Goal: Task Accomplishment & Management: Use online tool/utility

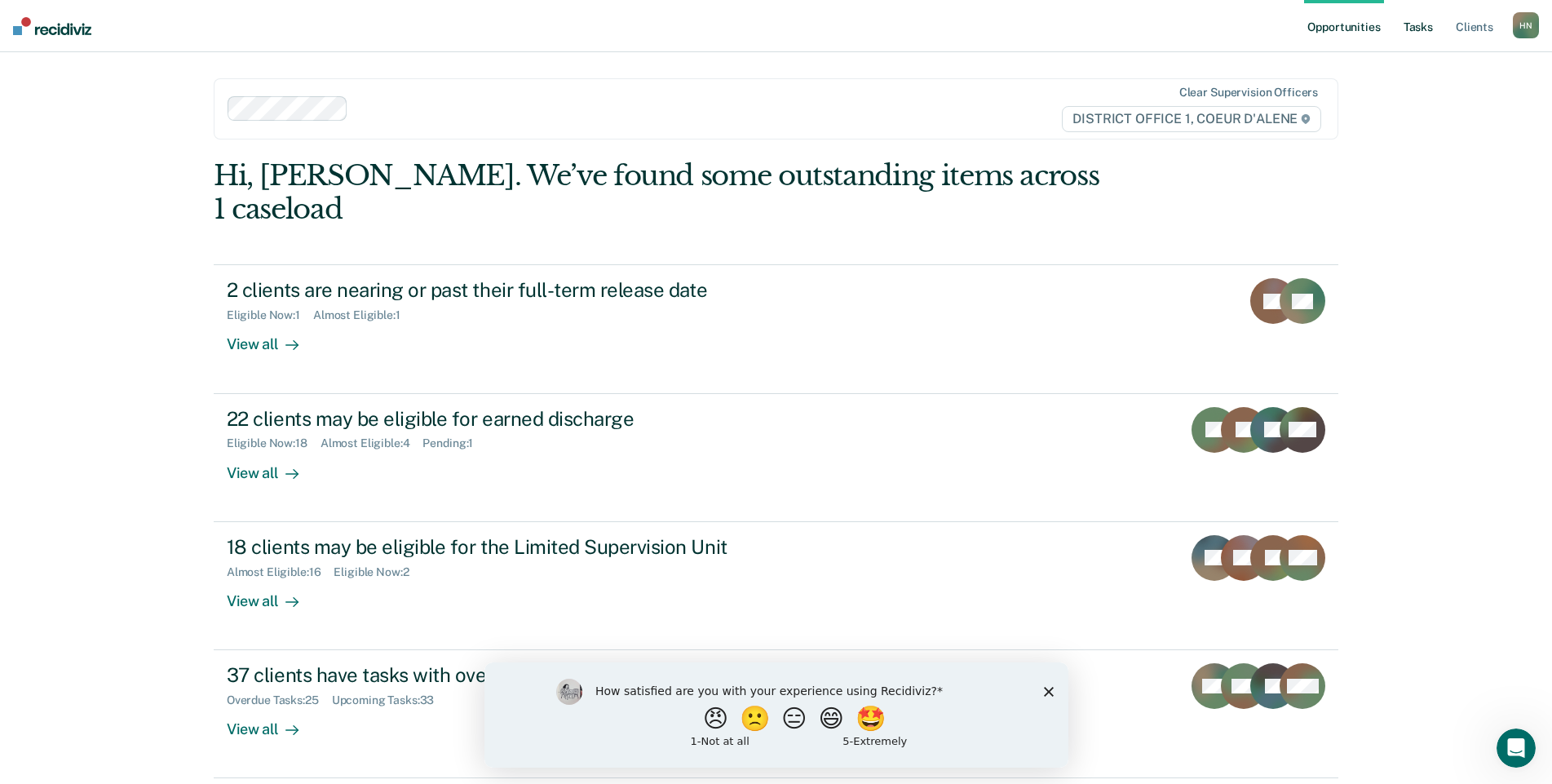
click at [1420, 36] on link "Tasks" at bounding box center [1419, 26] width 36 height 52
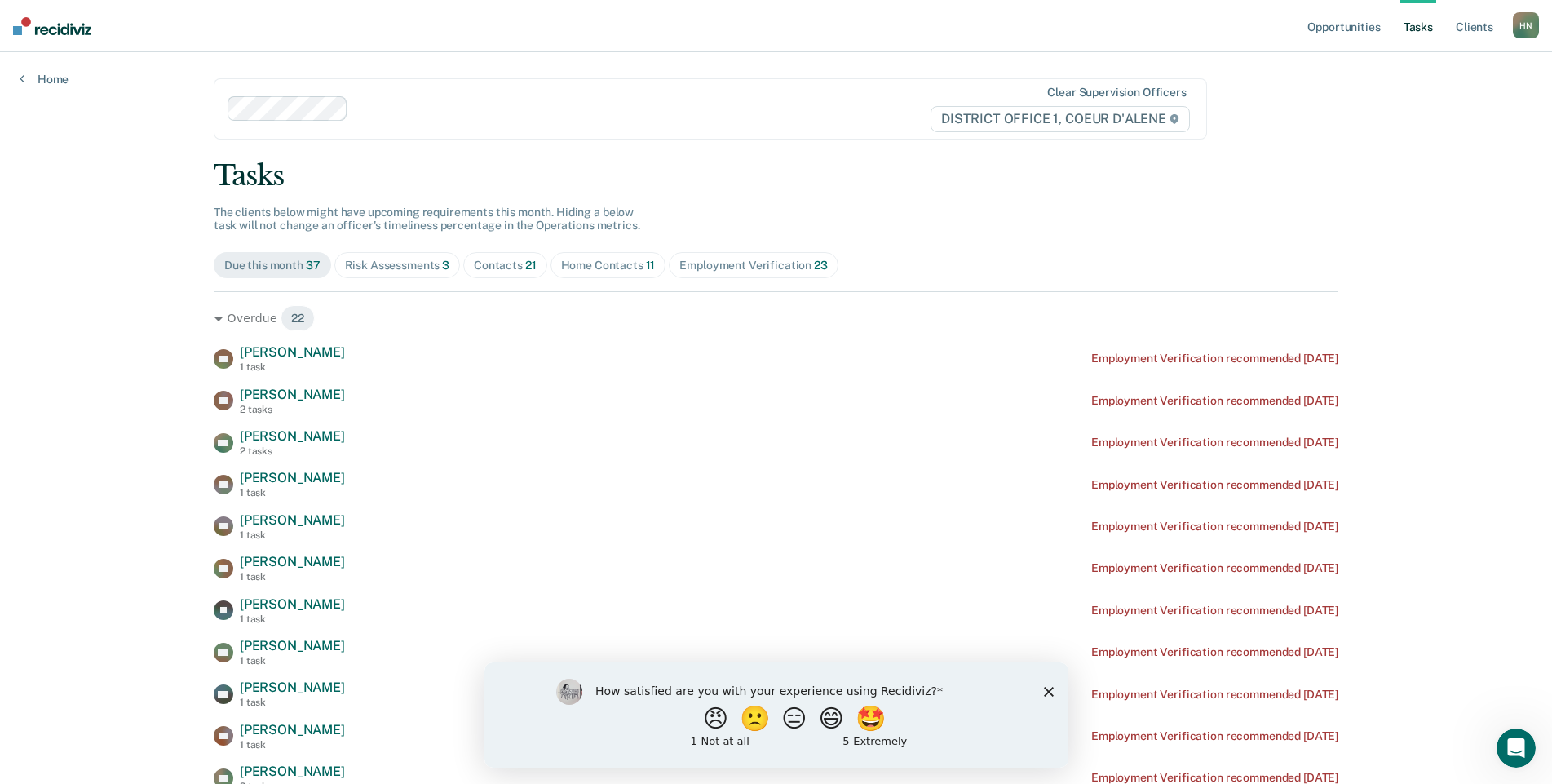
click at [419, 272] on span "Risk Assessments 3" at bounding box center [397, 265] width 127 height 26
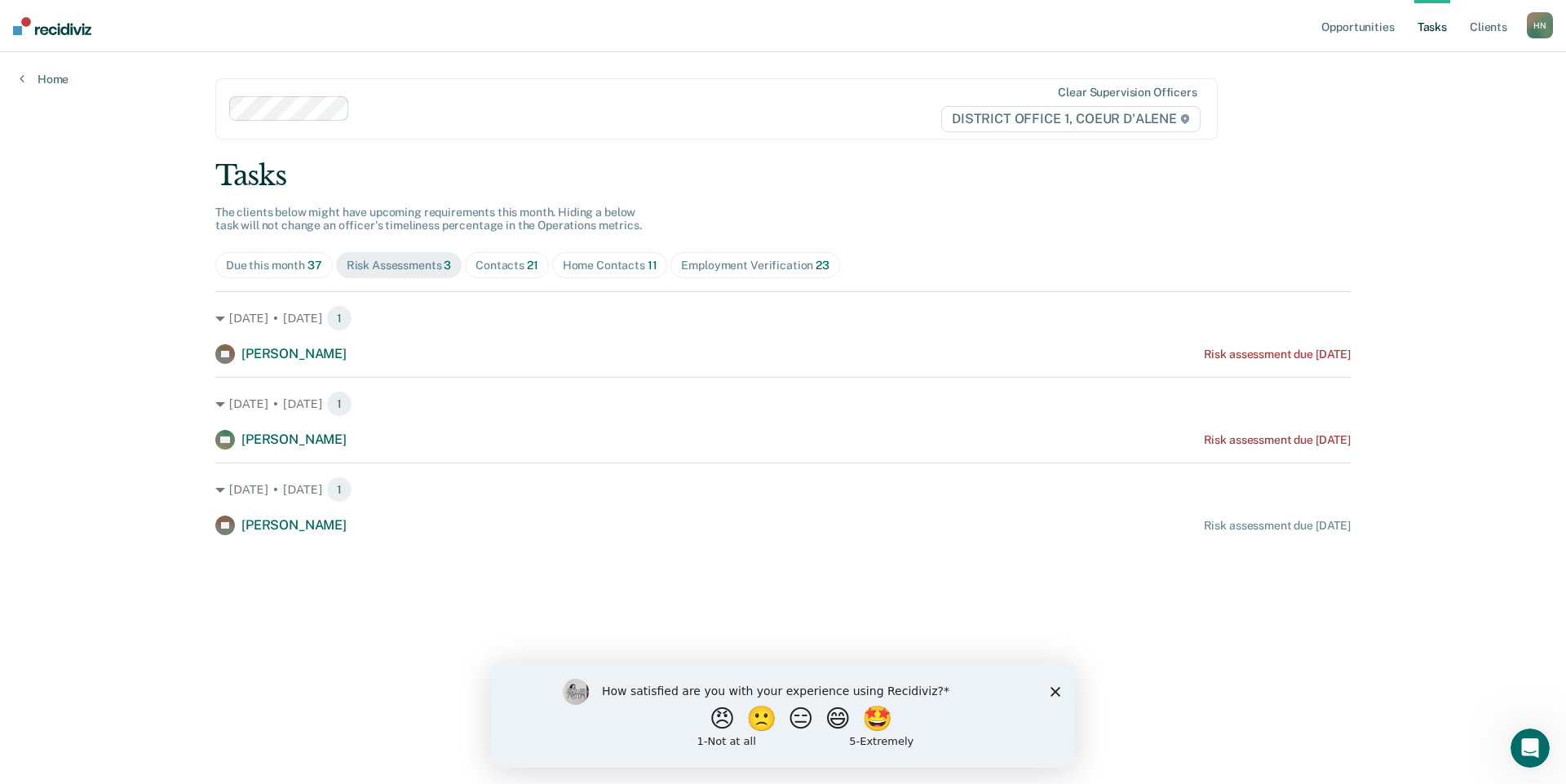
click at [503, 266] on div "Contacts 21" at bounding box center [506, 265] width 63 height 14
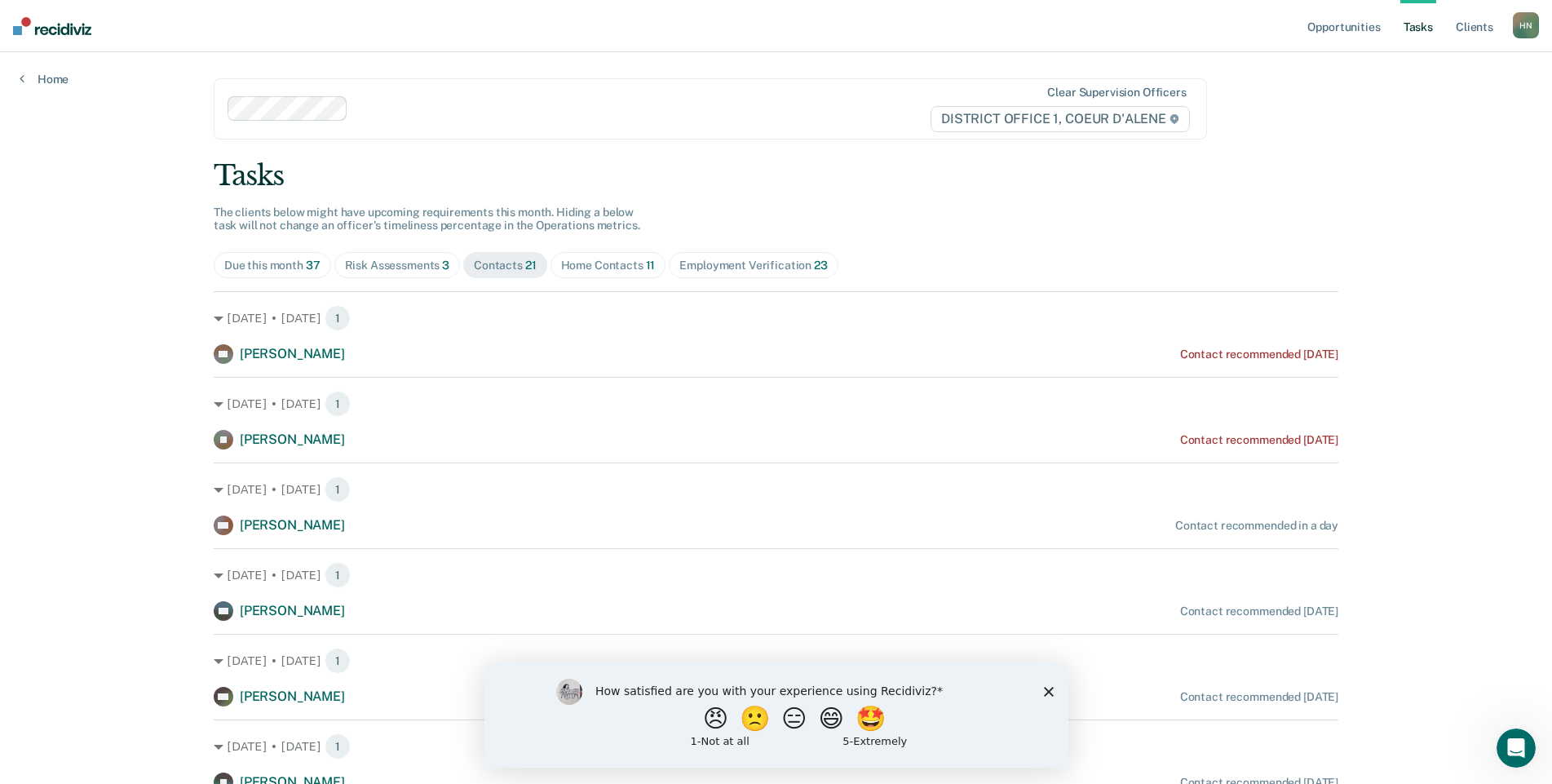
click at [624, 261] on div "Home Contacts 11" at bounding box center [609, 265] width 95 height 14
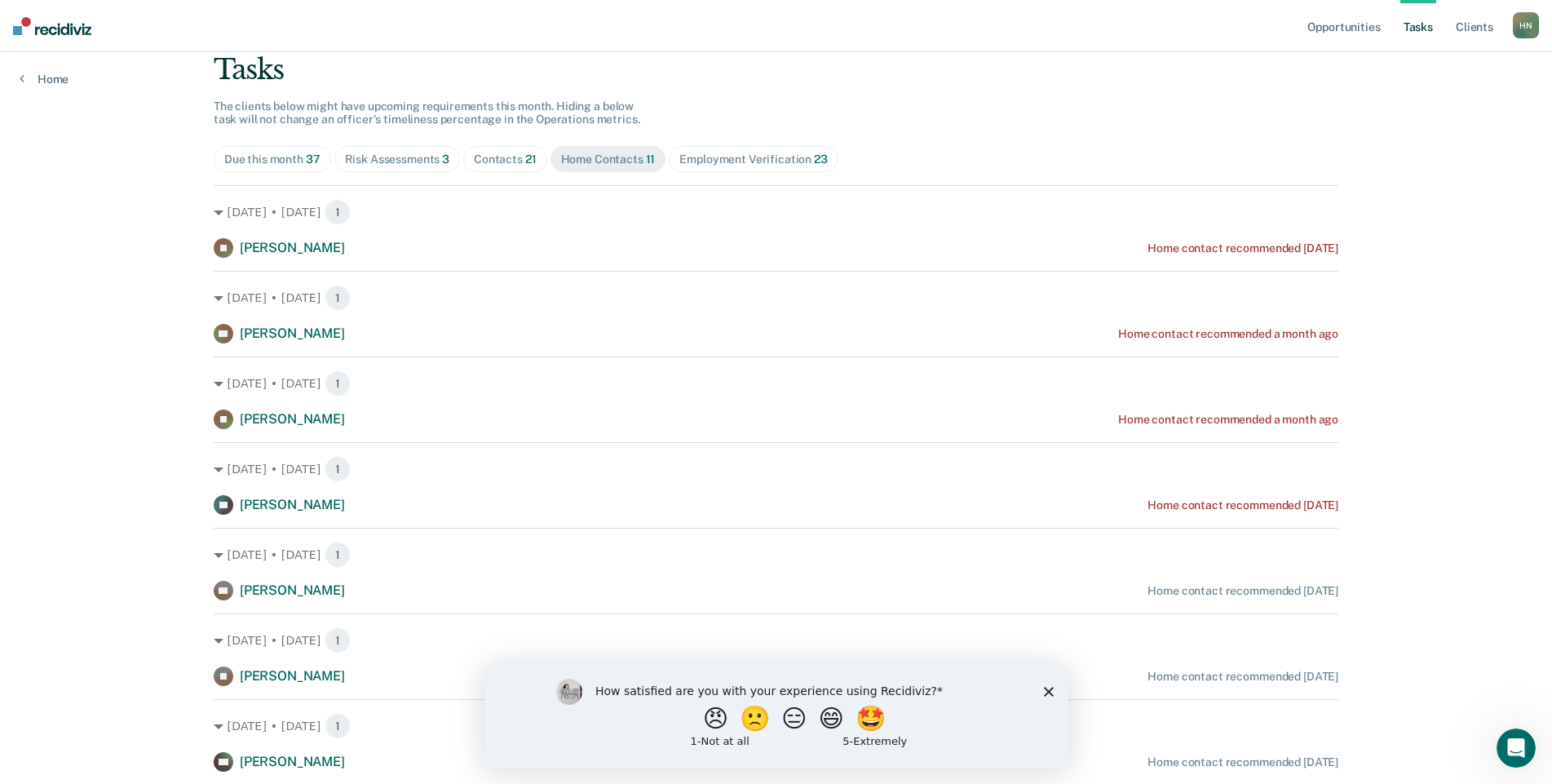
scroll to position [124, 0]
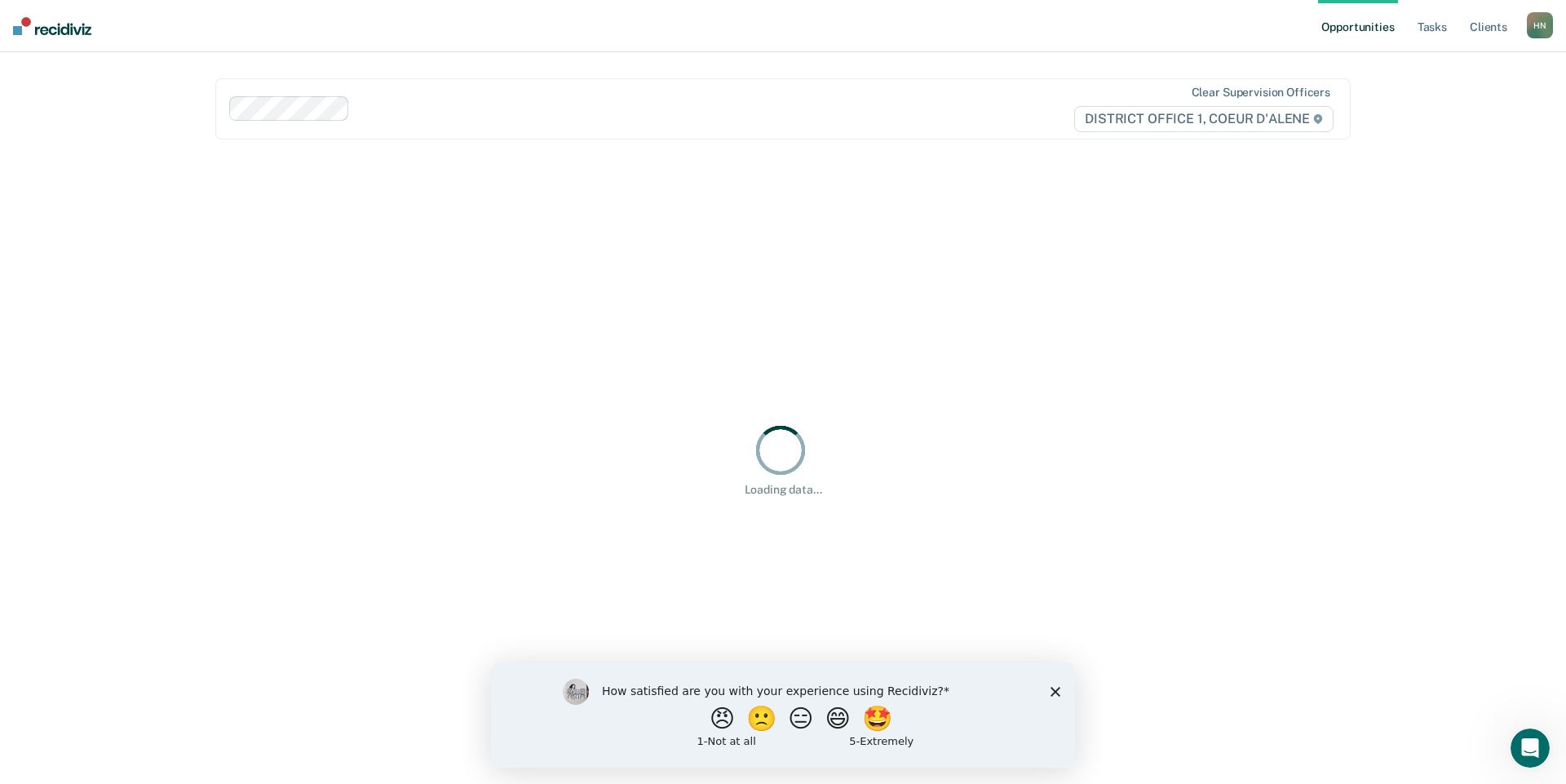
click at [1055, 689] on polygon "Close survey" at bounding box center [1055, 690] width 9 height 9
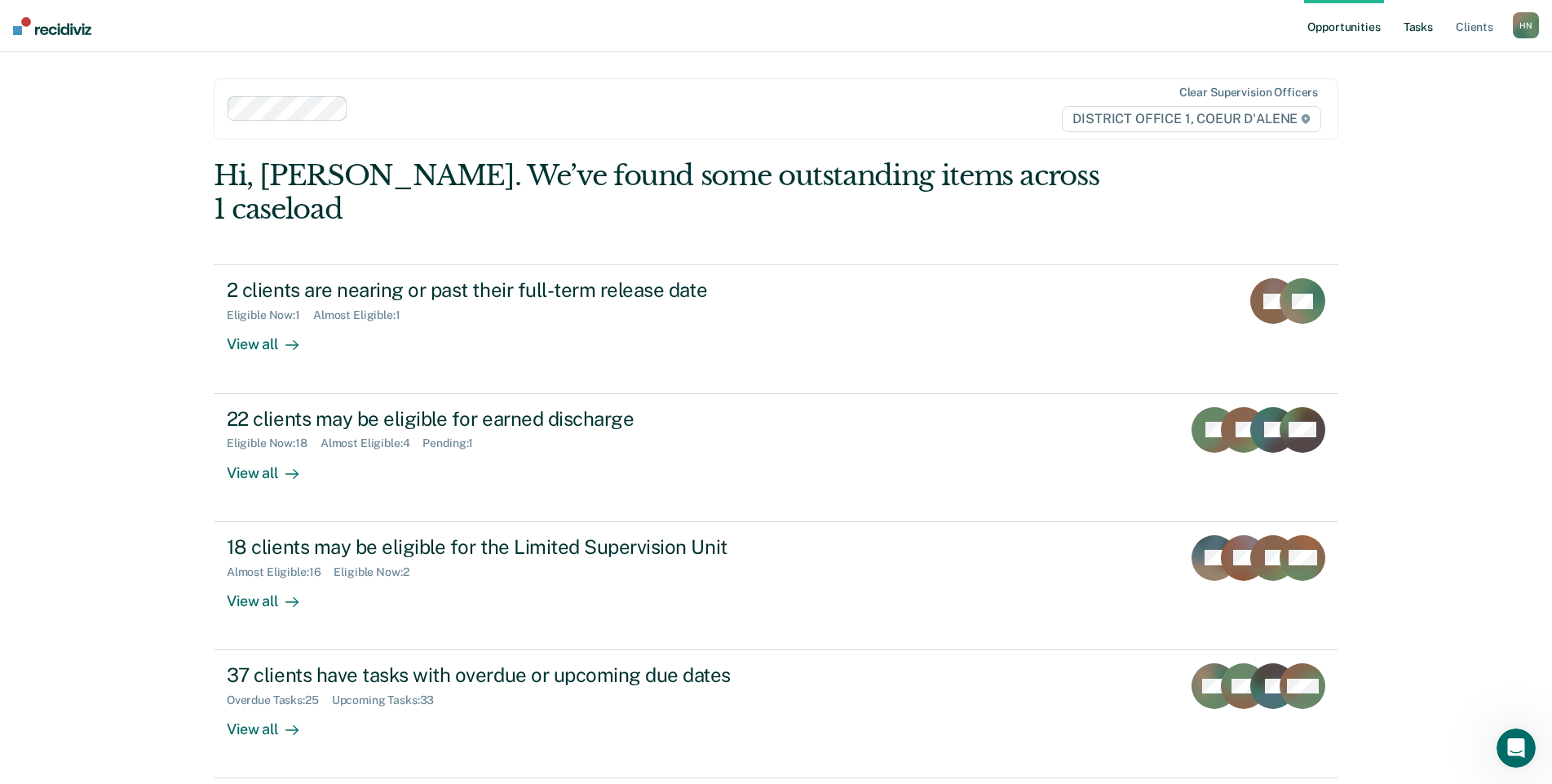
click at [1424, 25] on link "Tasks" at bounding box center [1419, 26] width 36 height 52
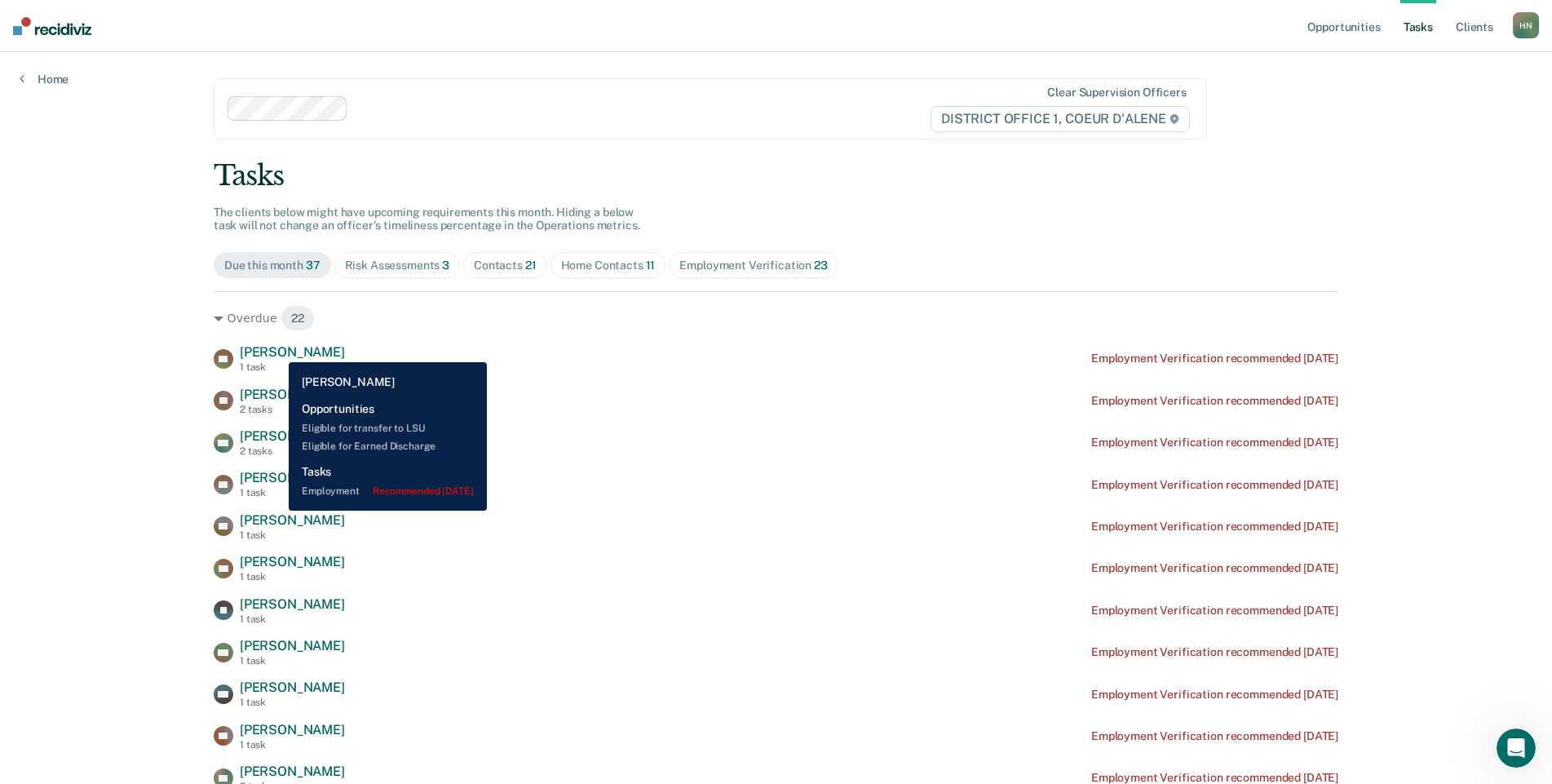
click at [276, 349] on span "[PERSON_NAME]" at bounding box center [293, 352] width 105 height 15
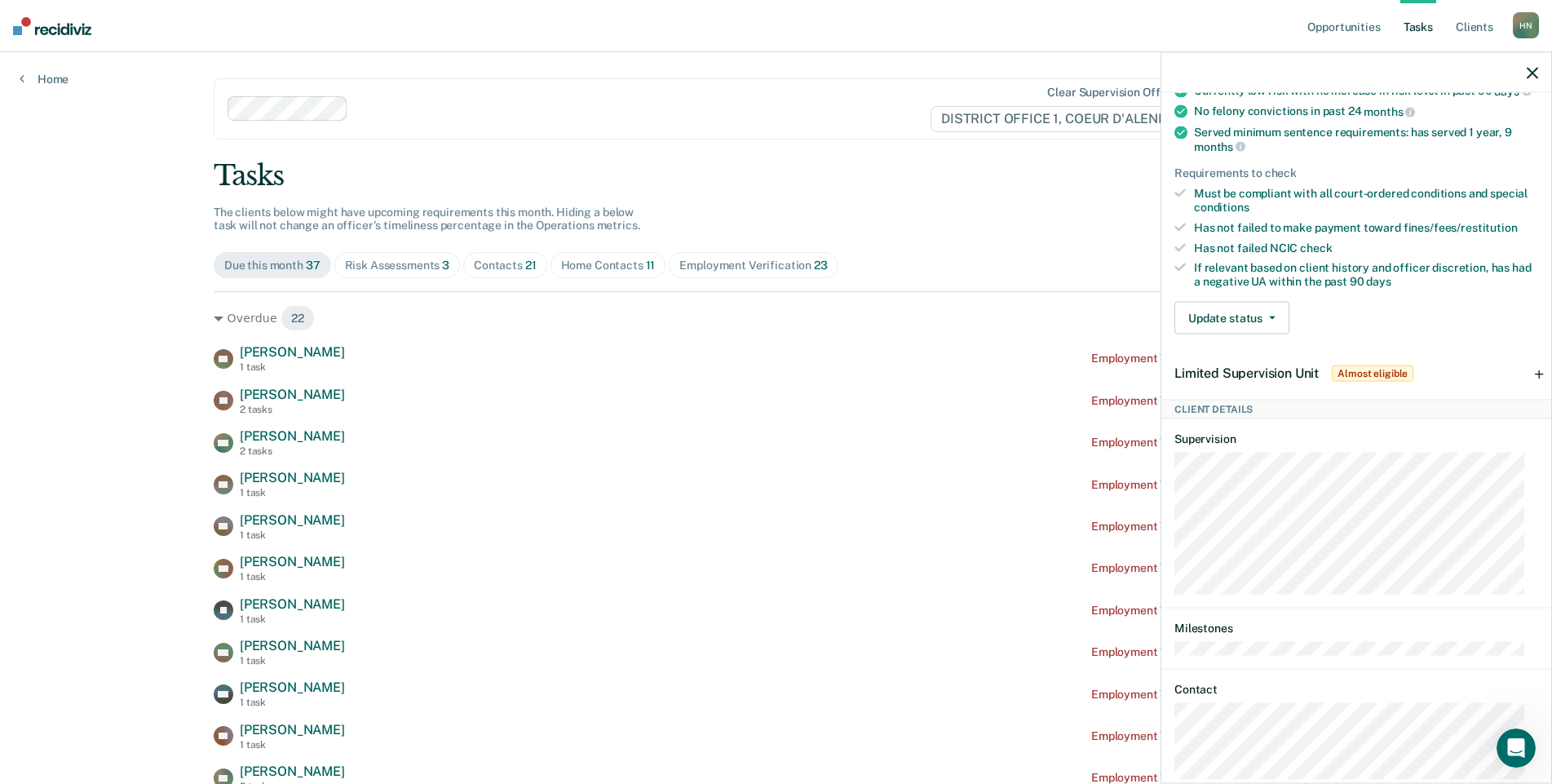
scroll to position [341, 0]
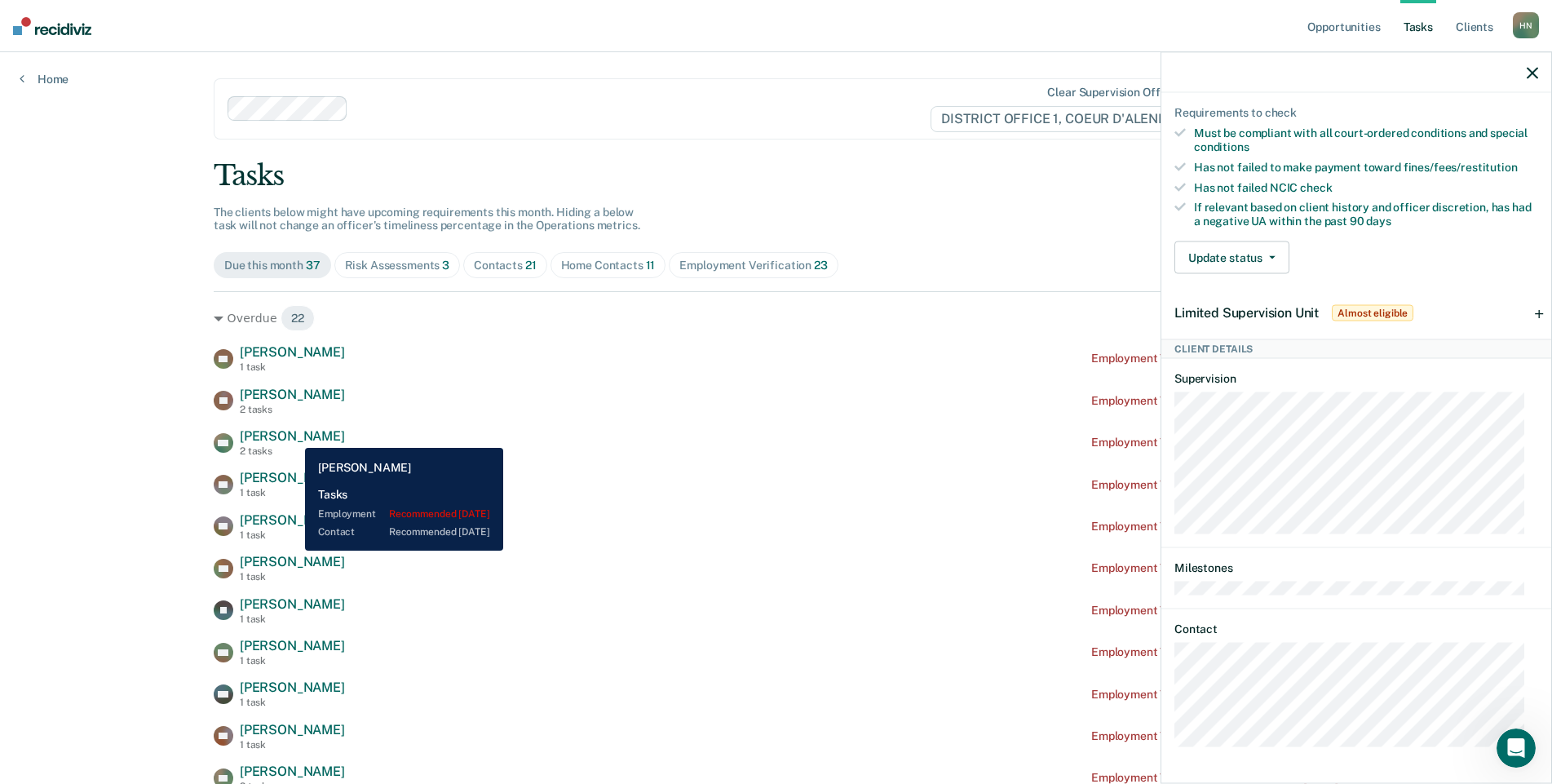
click at [293, 435] on span "[PERSON_NAME]" at bounding box center [293, 435] width 105 height 15
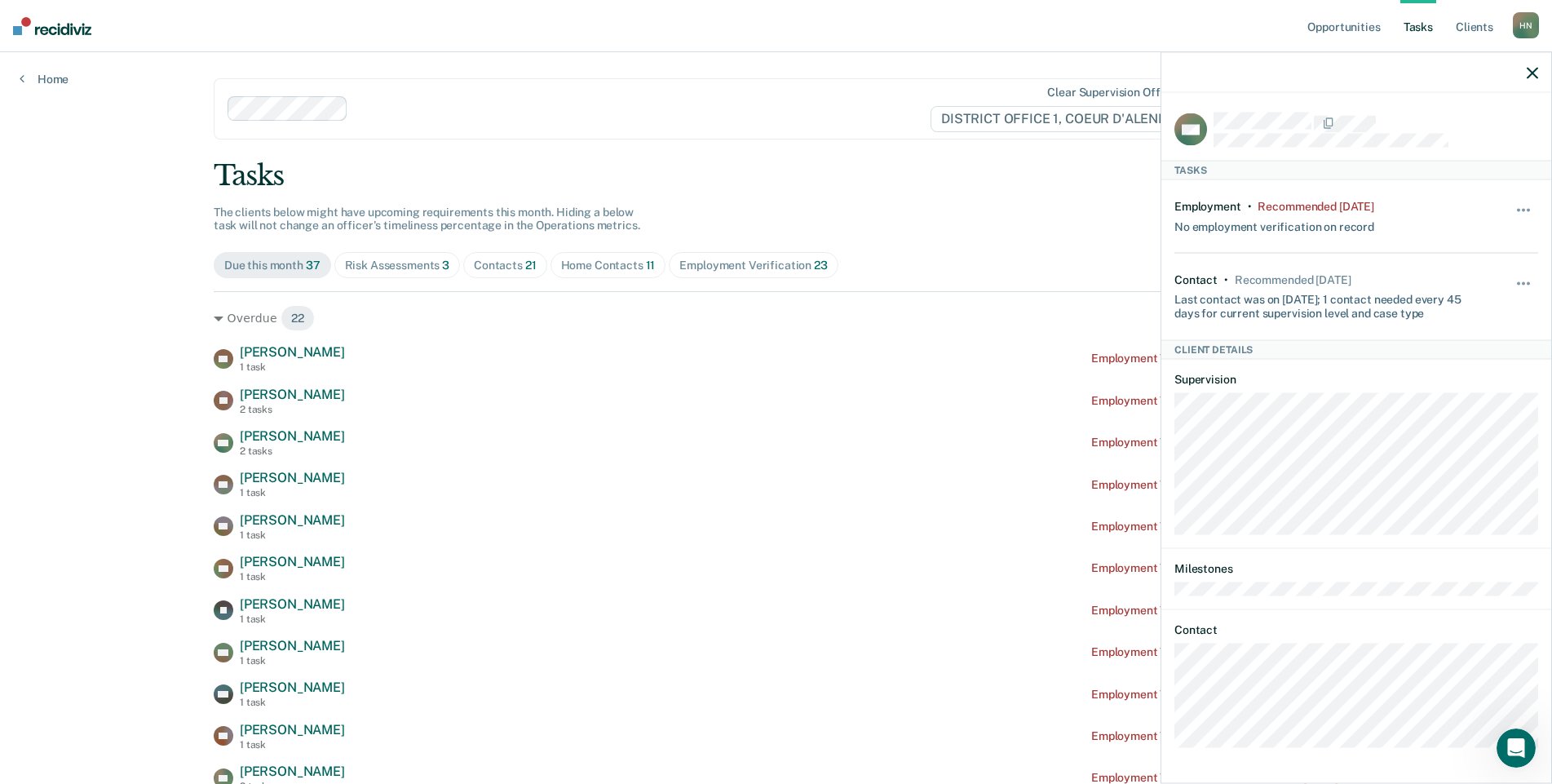
click at [1531, 72] on icon "button" at bounding box center [1532, 72] width 11 height 11
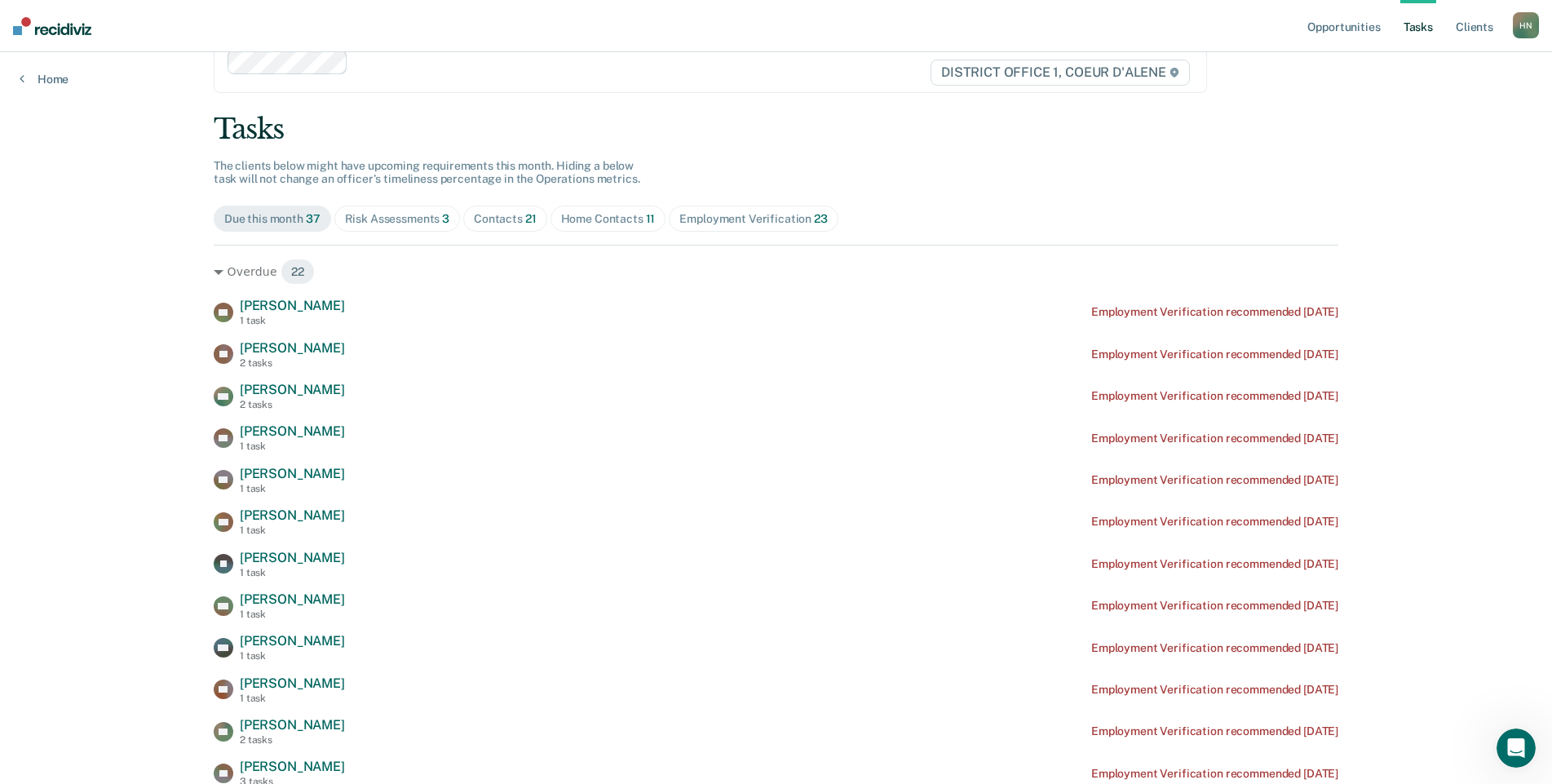
scroll to position [49, 0]
click at [377, 213] on div "Risk Assessments 3" at bounding box center [398, 216] width 105 height 14
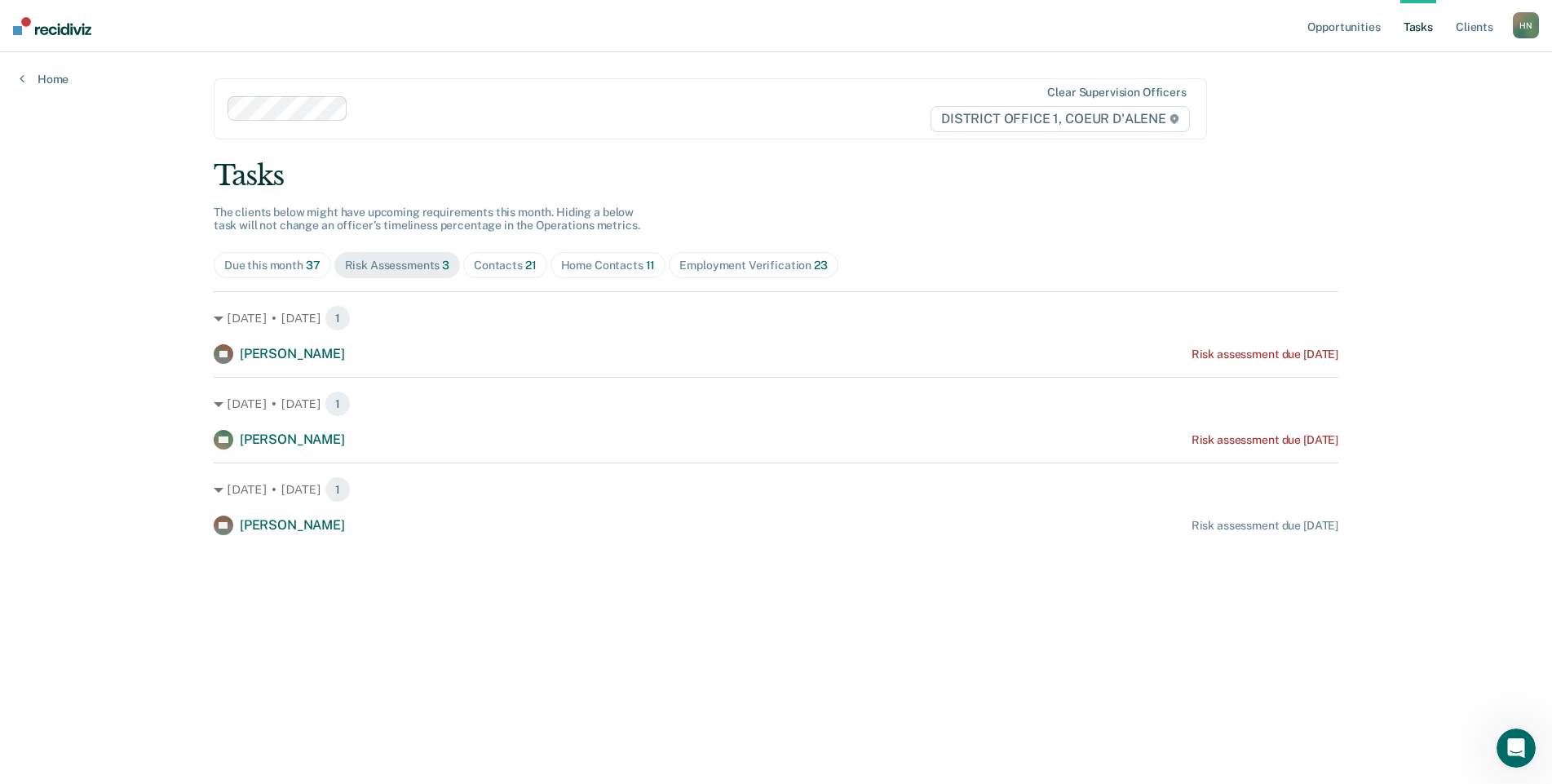
scroll to position [0, 0]
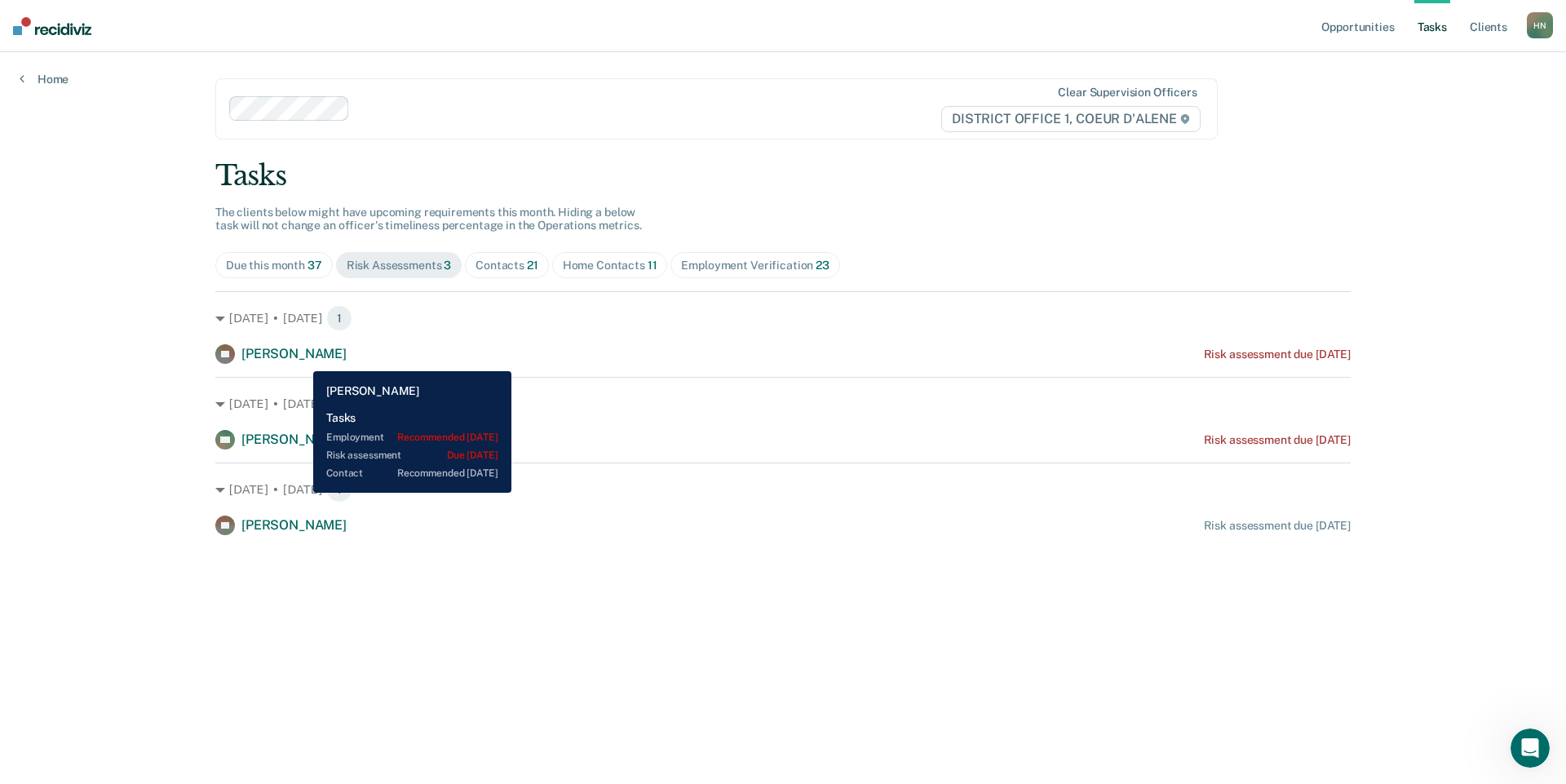
click at [301, 359] on span "[PERSON_NAME]" at bounding box center [294, 354] width 105 height 15
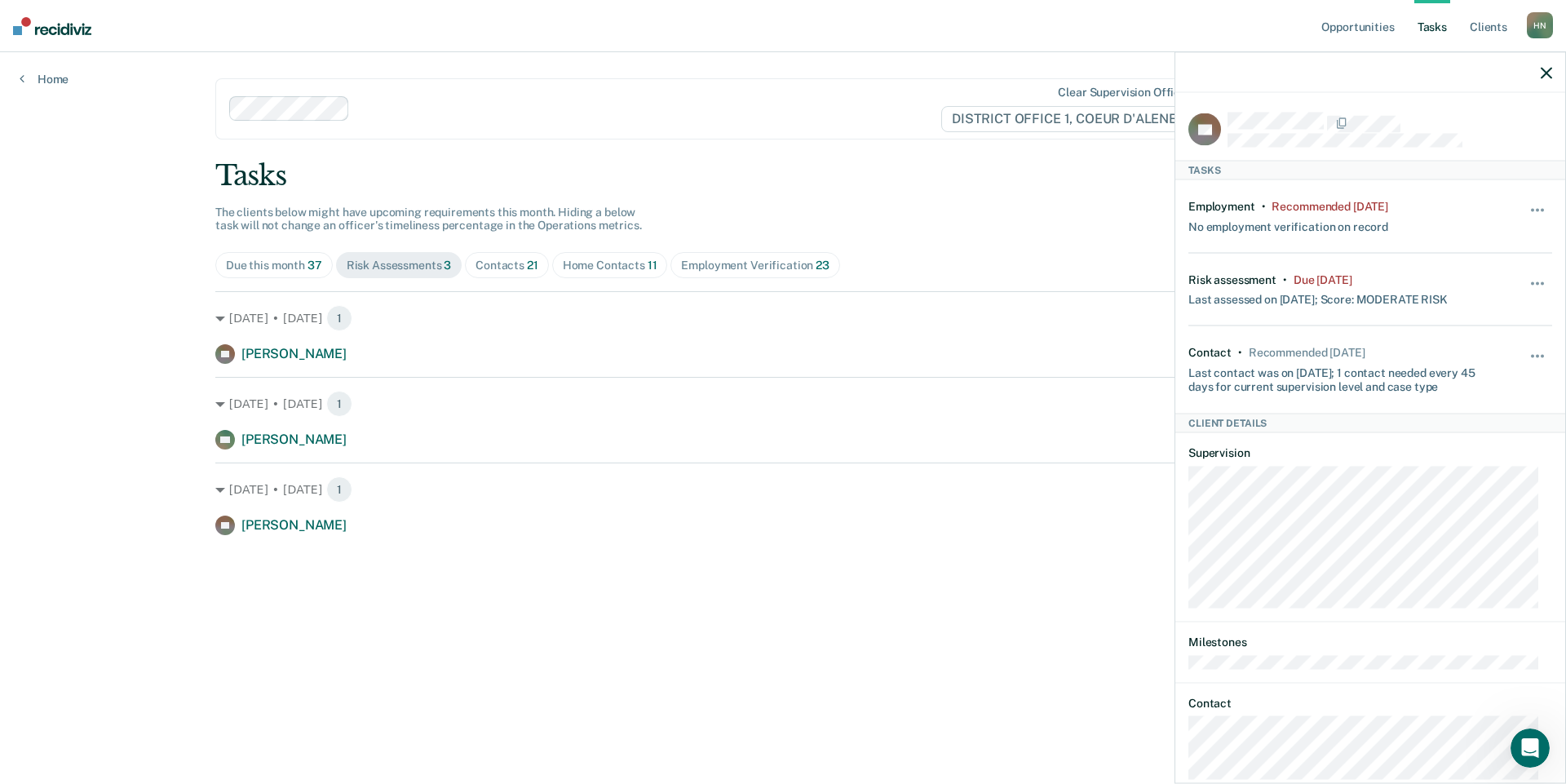
click at [99, 339] on div "Opportunities Tasks Client s [PERSON_NAME] Profile How it works Log Out Home Cl…" at bounding box center [783, 392] width 1566 height 784
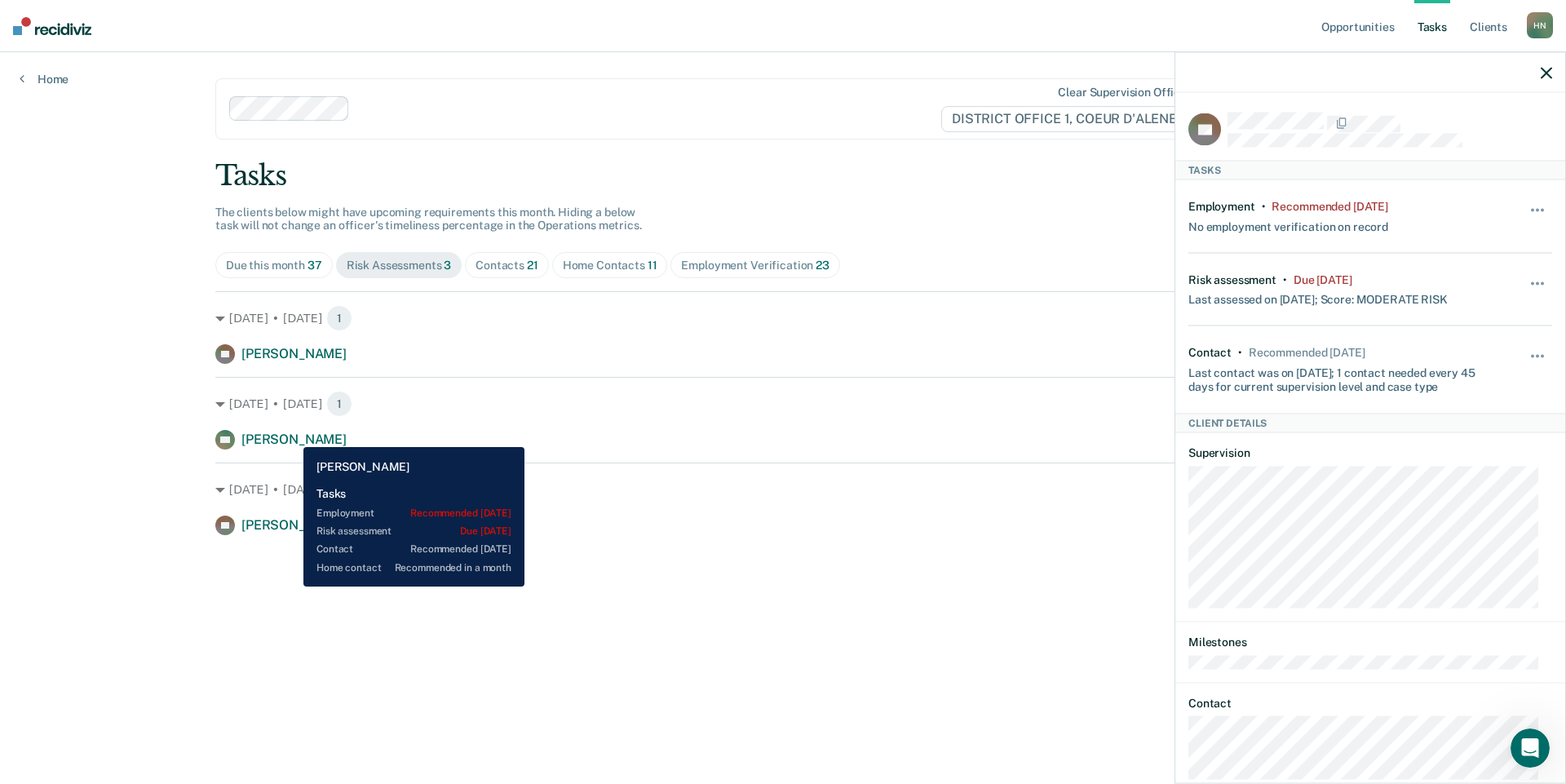
click at [291, 435] on span "[PERSON_NAME]" at bounding box center [294, 439] width 105 height 15
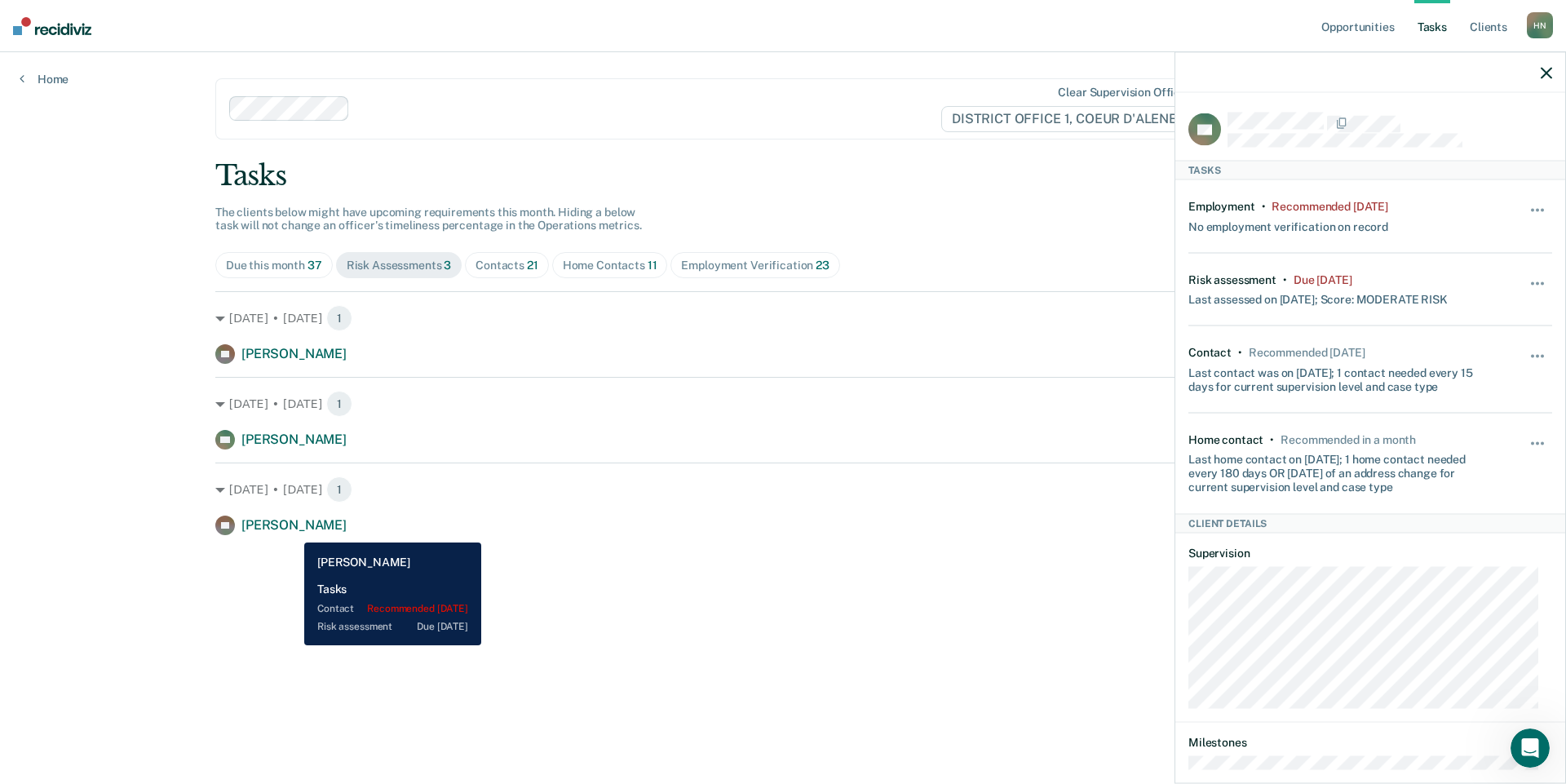
click at [292, 530] on span "[PERSON_NAME]" at bounding box center [294, 525] width 105 height 15
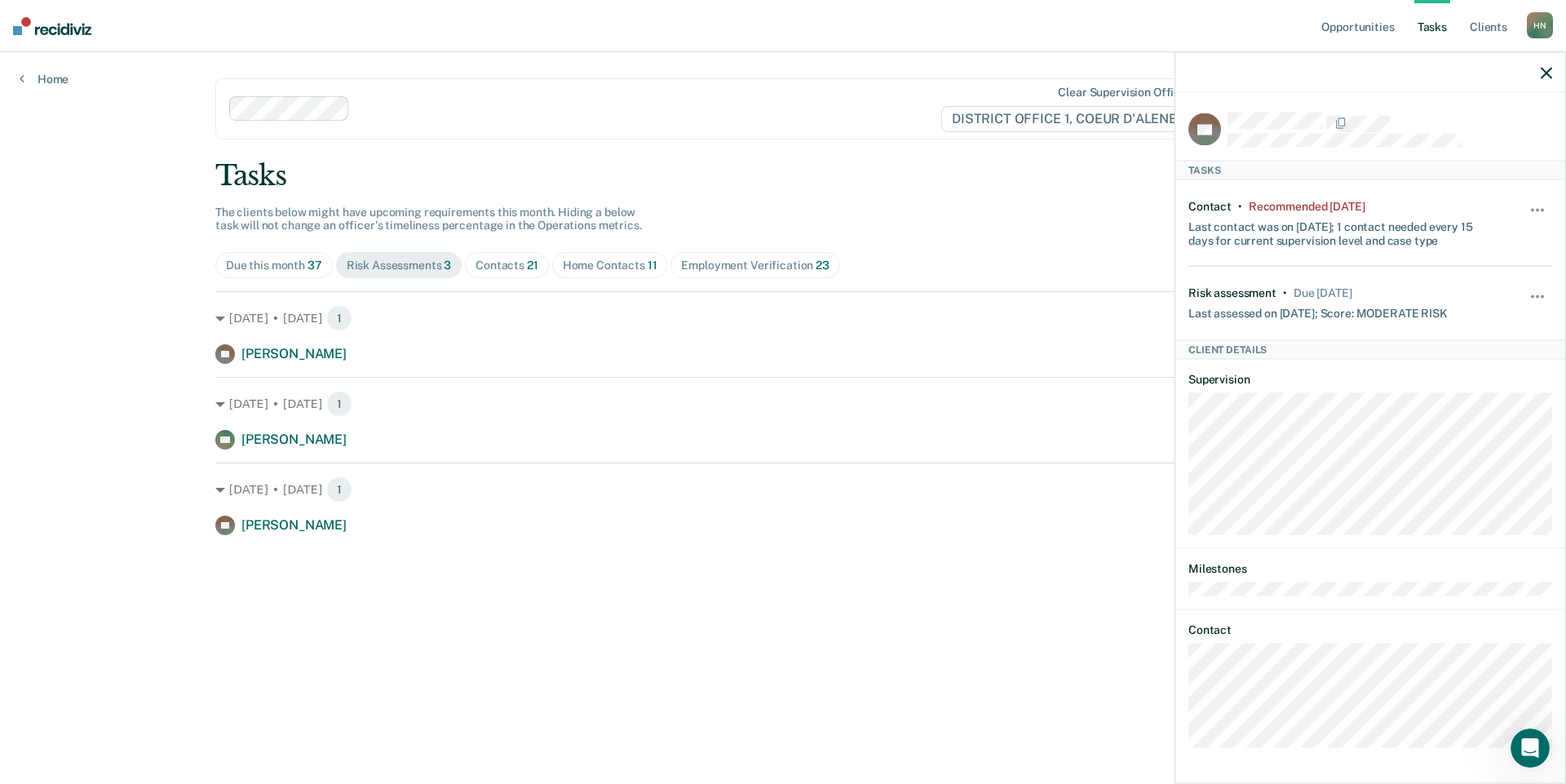
click at [512, 270] on div "Contacts 21" at bounding box center [506, 265] width 63 height 14
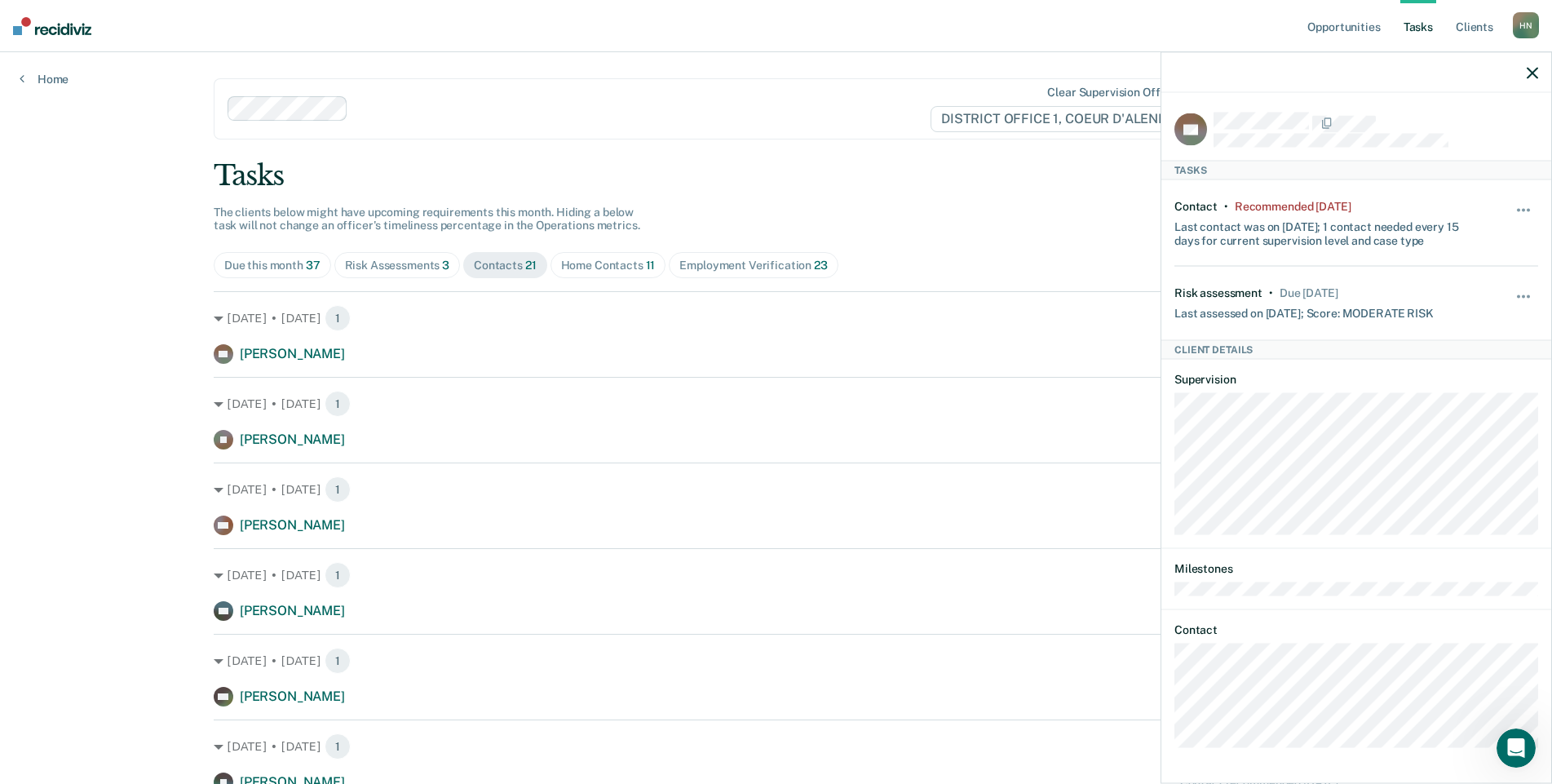
click at [1533, 75] on icon "button" at bounding box center [1532, 72] width 11 height 11
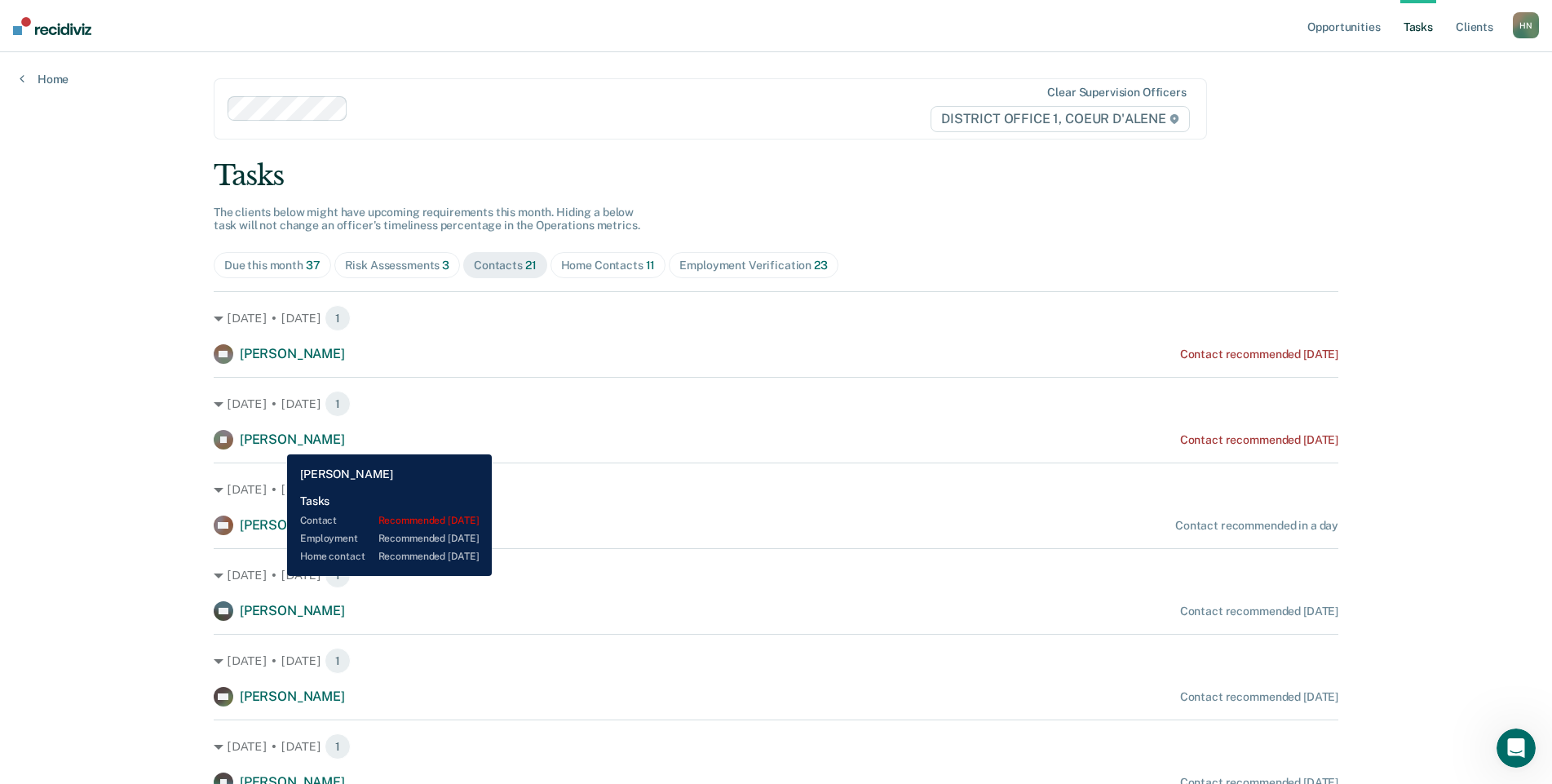
click at [275, 442] on span "[PERSON_NAME]" at bounding box center [293, 439] width 105 height 15
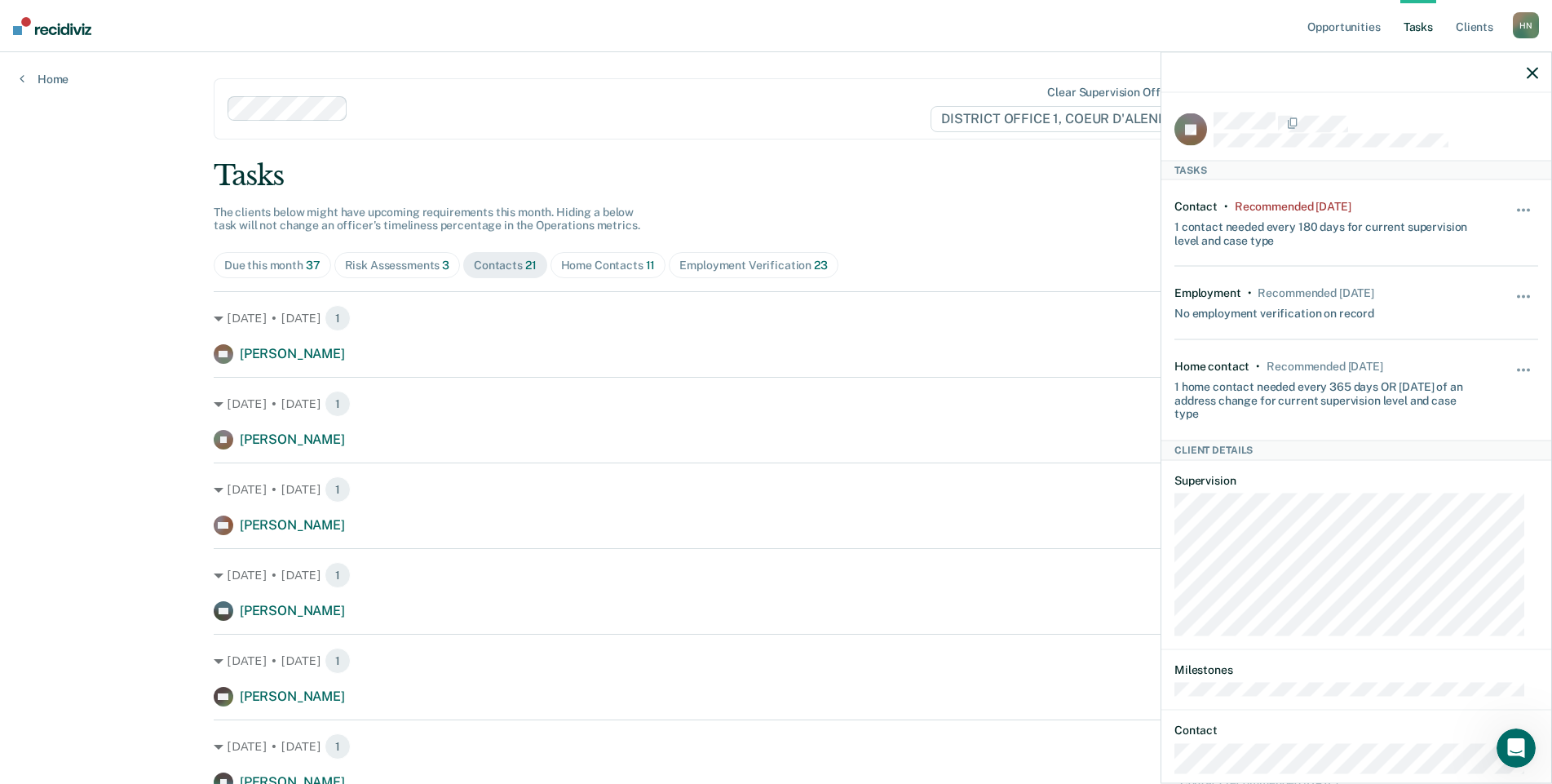
click at [1530, 72] on icon "button" at bounding box center [1532, 72] width 11 height 11
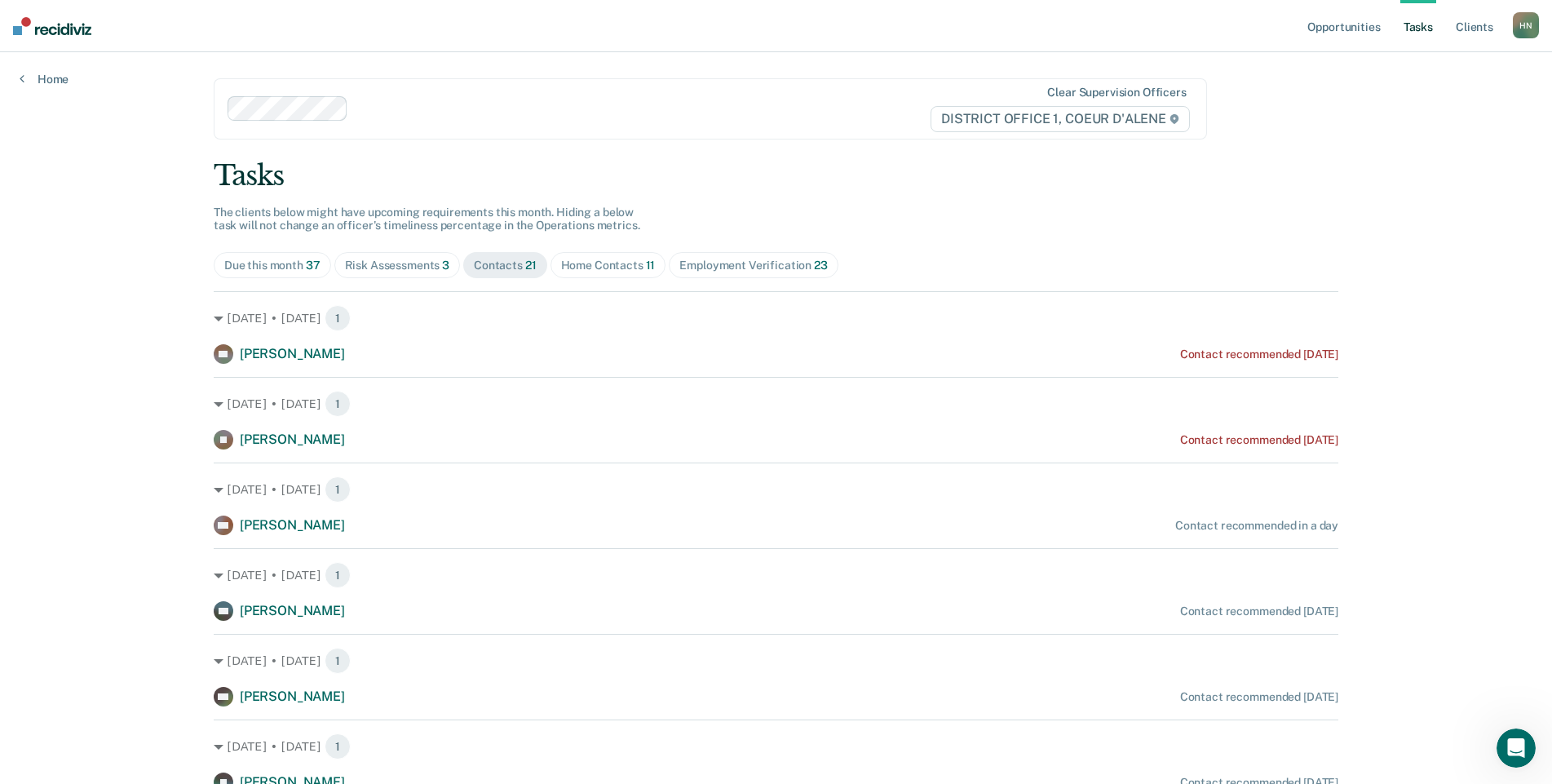
click at [628, 269] on div "Home Contacts 11" at bounding box center [609, 265] width 95 height 14
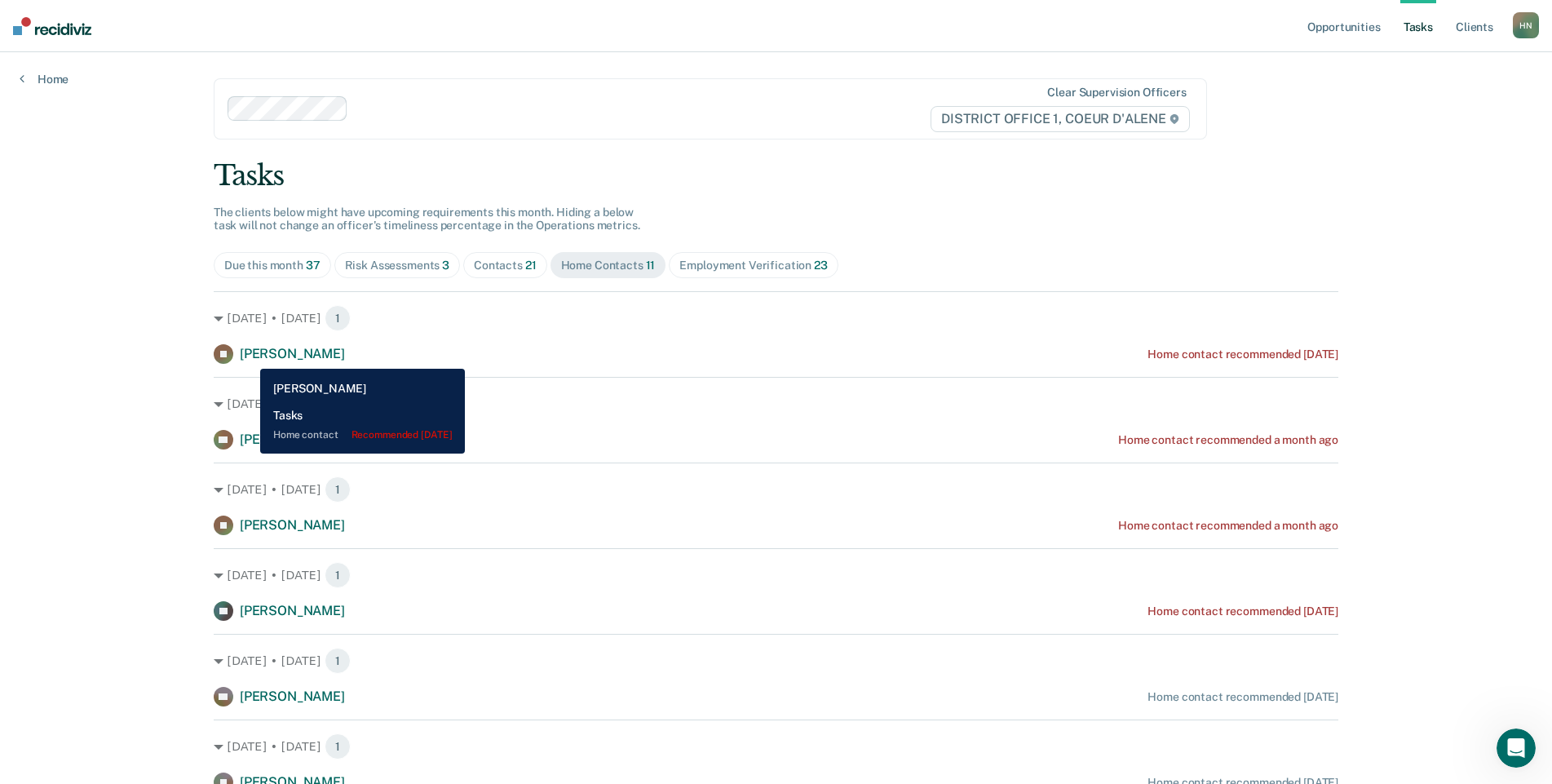
click at [249, 356] on span "[PERSON_NAME]" at bounding box center [293, 354] width 105 height 15
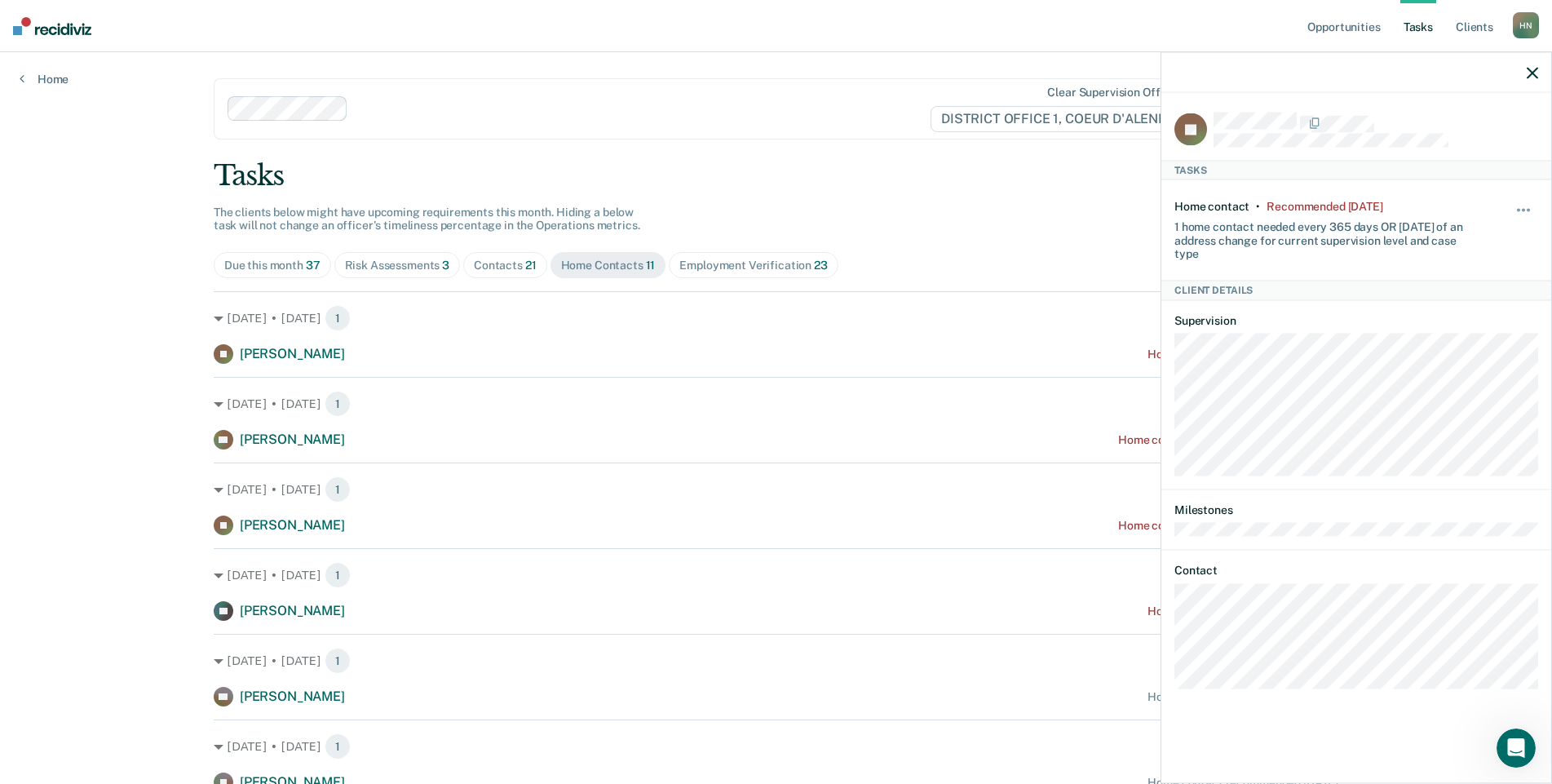
click at [1537, 75] on icon "button" at bounding box center [1532, 72] width 11 height 11
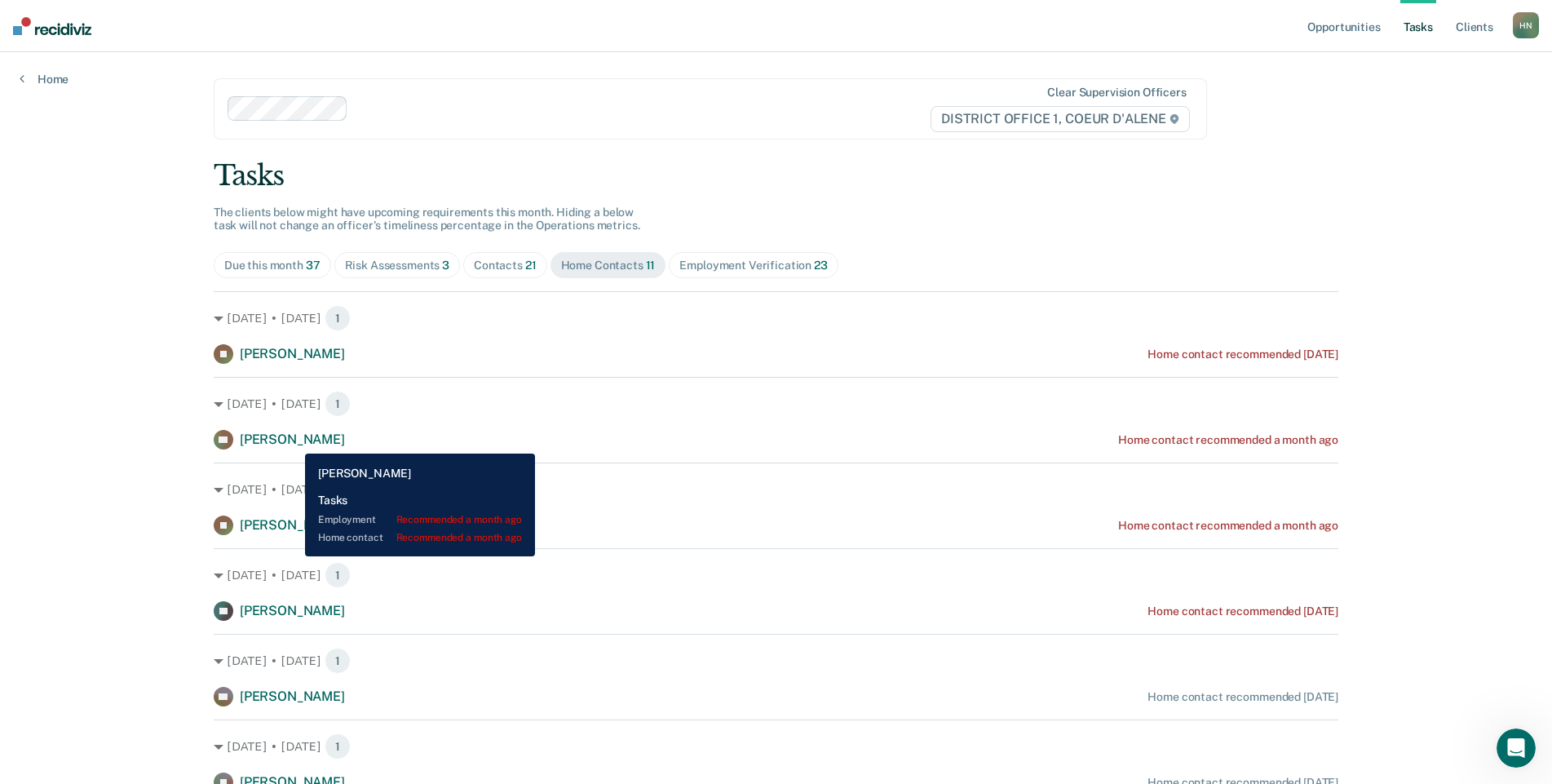
click at [293, 442] on span "[PERSON_NAME]" at bounding box center [293, 439] width 105 height 15
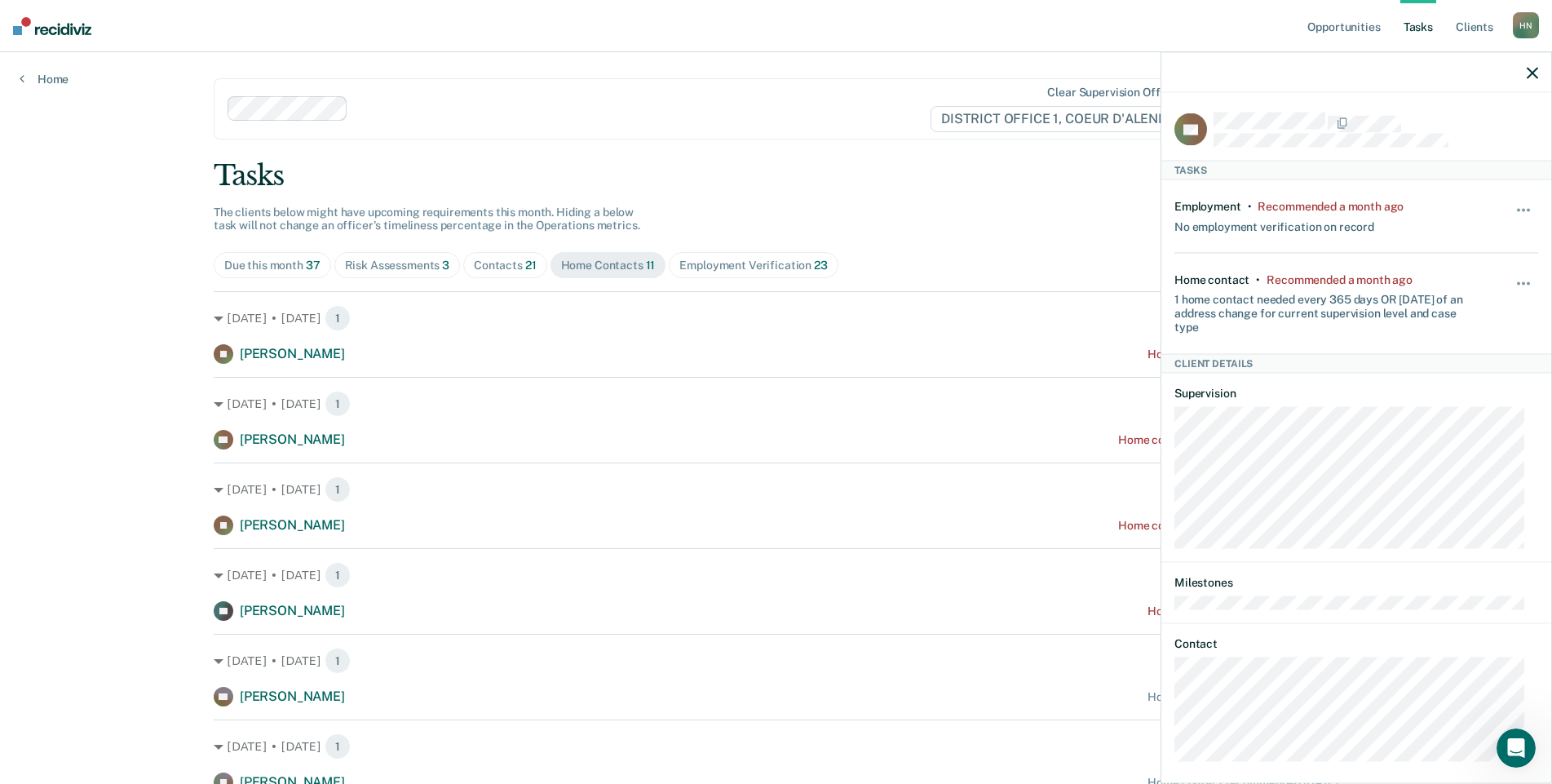
click at [1536, 76] on icon "button" at bounding box center [1532, 72] width 11 height 11
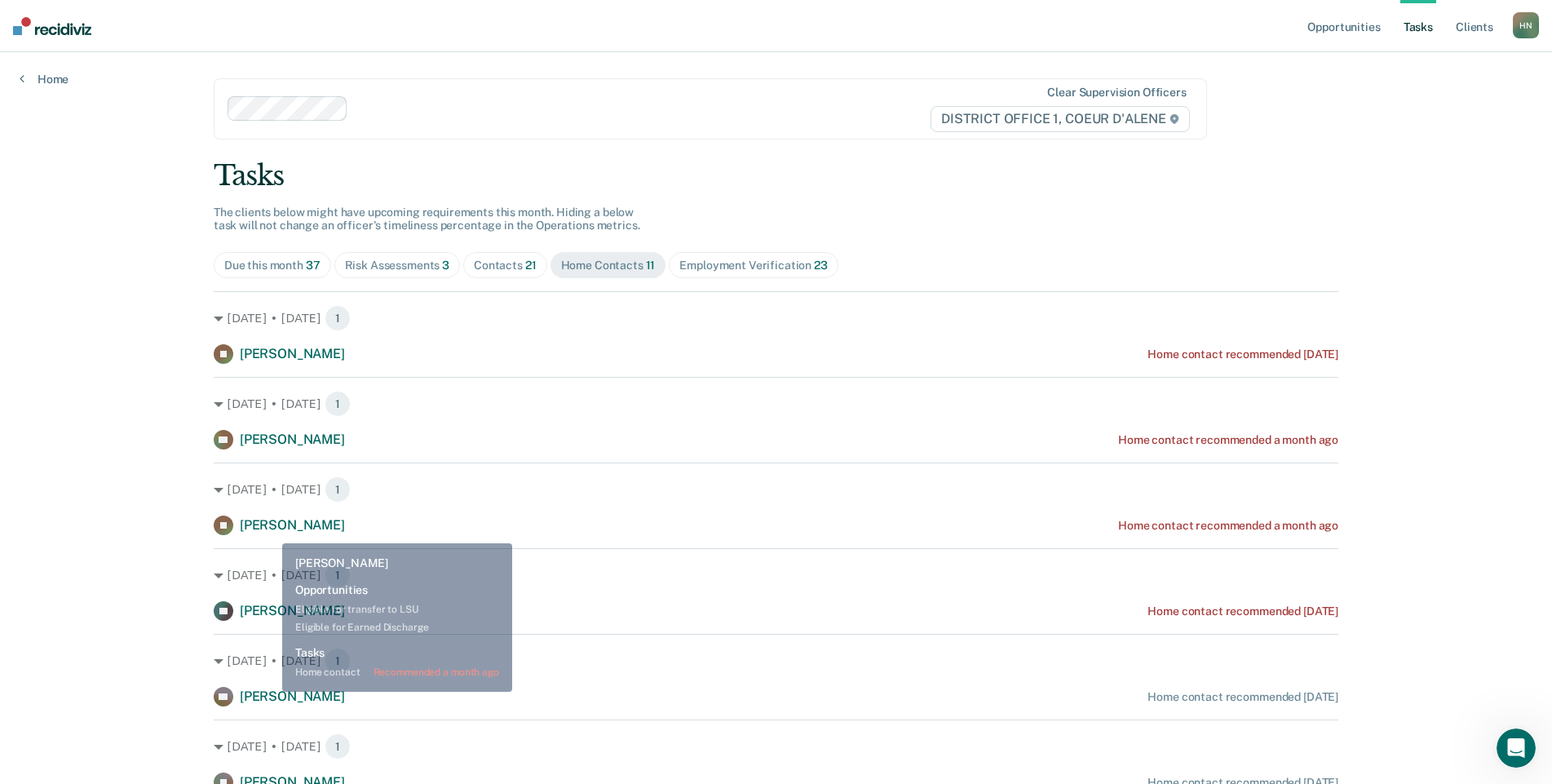
click at [271, 529] on span "[PERSON_NAME]" at bounding box center [293, 525] width 105 height 15
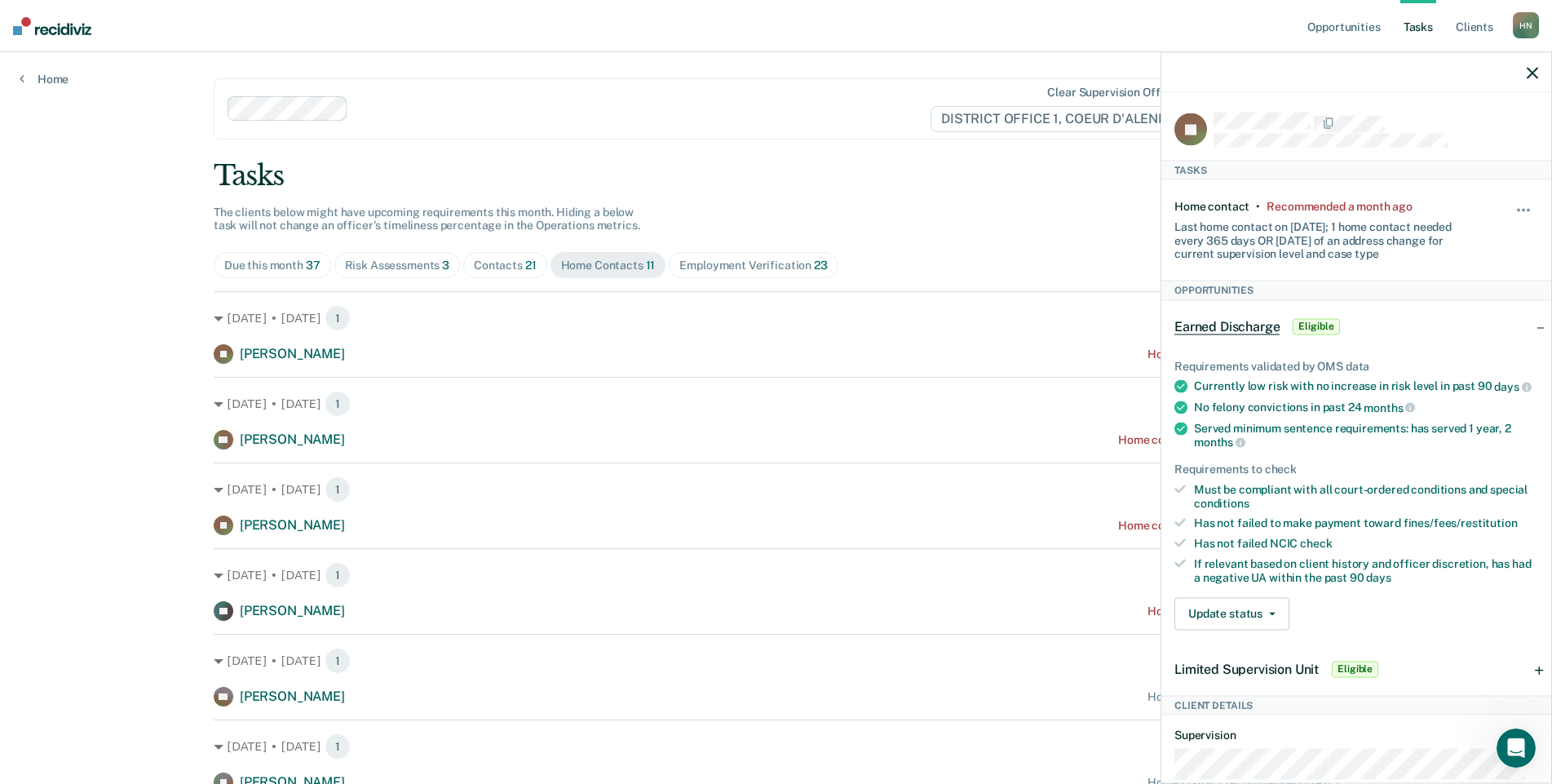
click at [1530, 77] on icon "button" at bounding box center [1532, 72] width 11 height 11
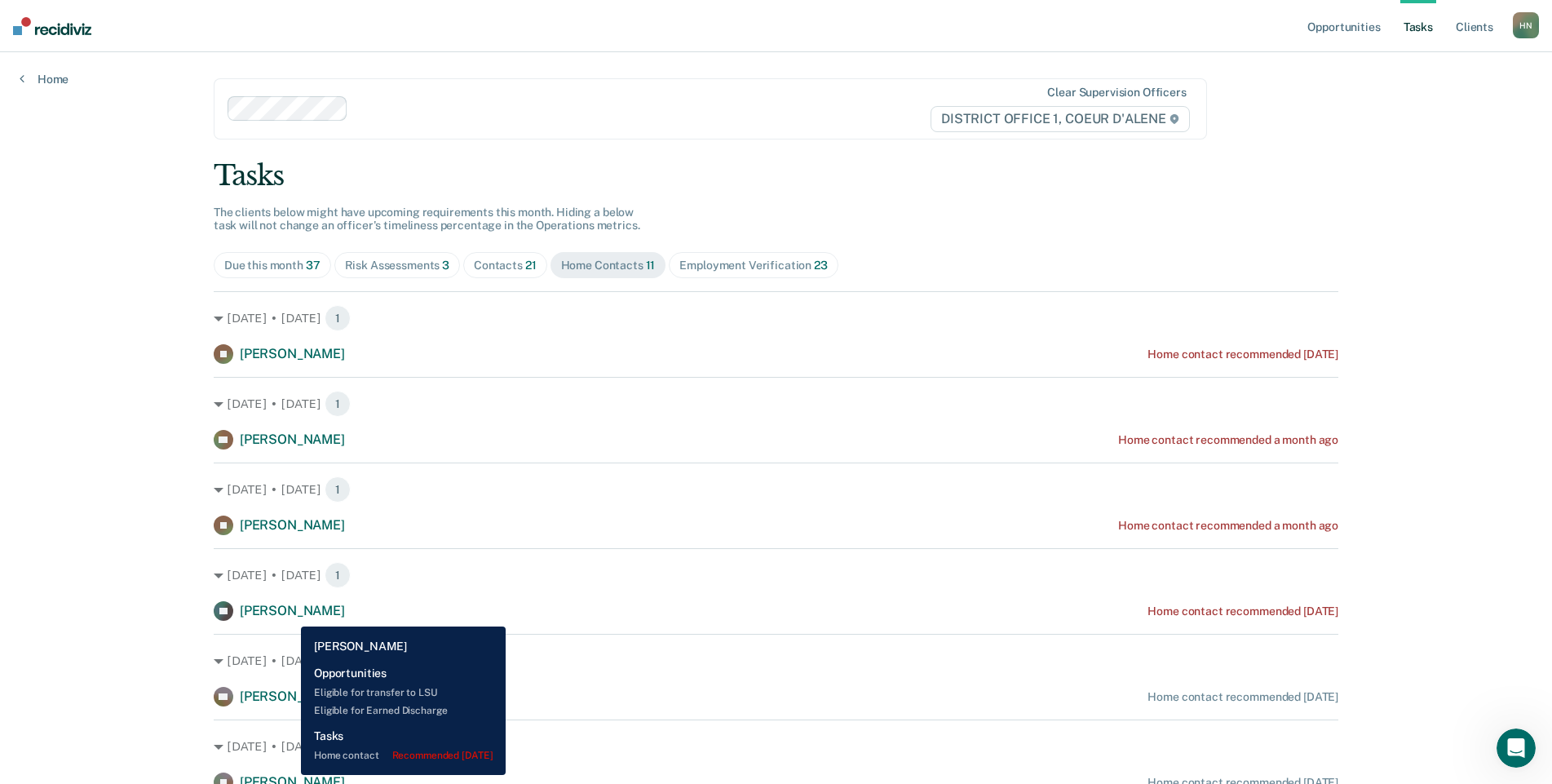
click at [288, 614] on span "[PERSON_NAME]" at bounding box center [293, 610] width 105 height 15
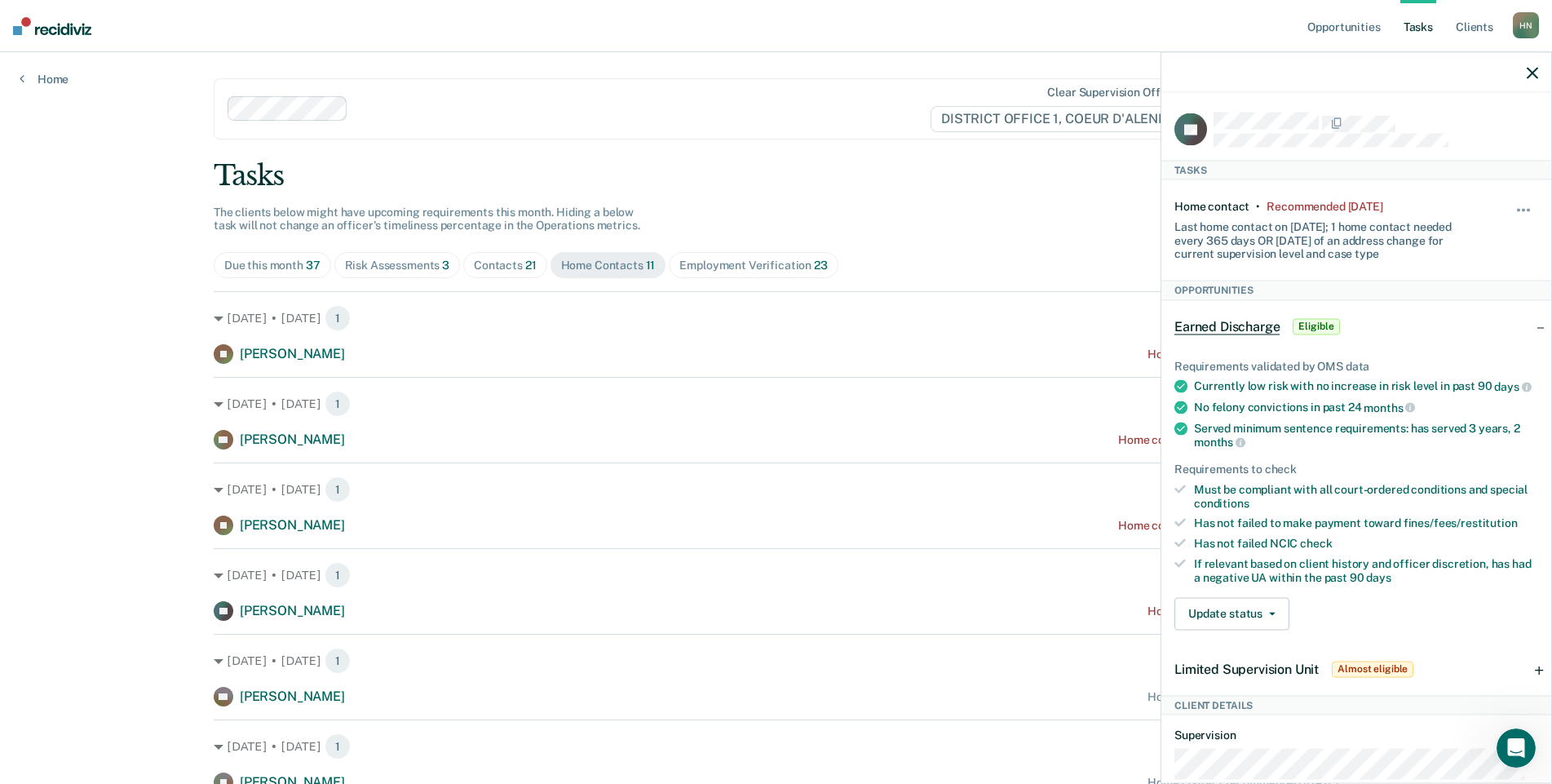
click at [1536, 74] on icon "button" at bounding box center [1532, 72] width 11 height 11
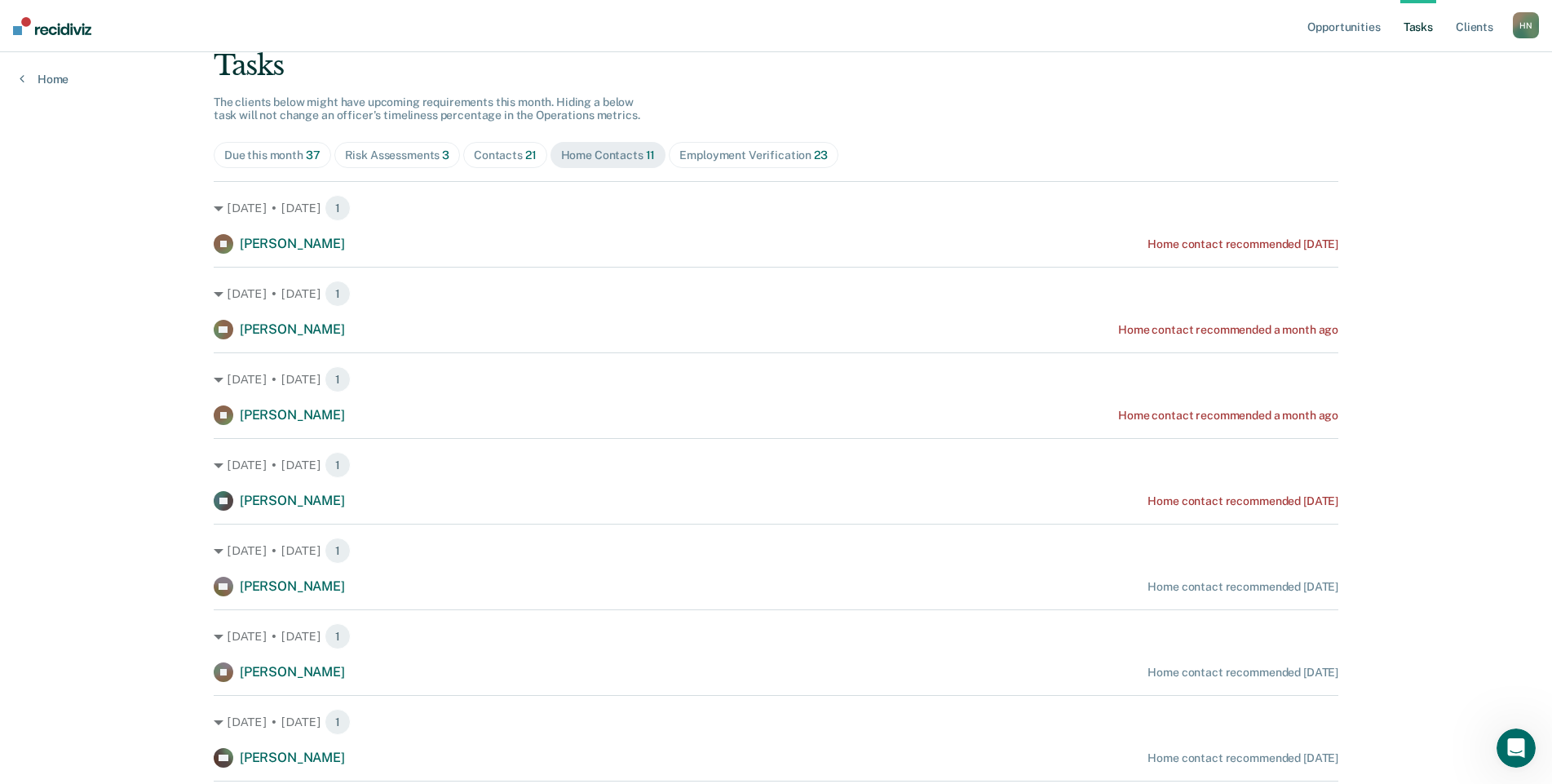
scroll to position [111, 0]
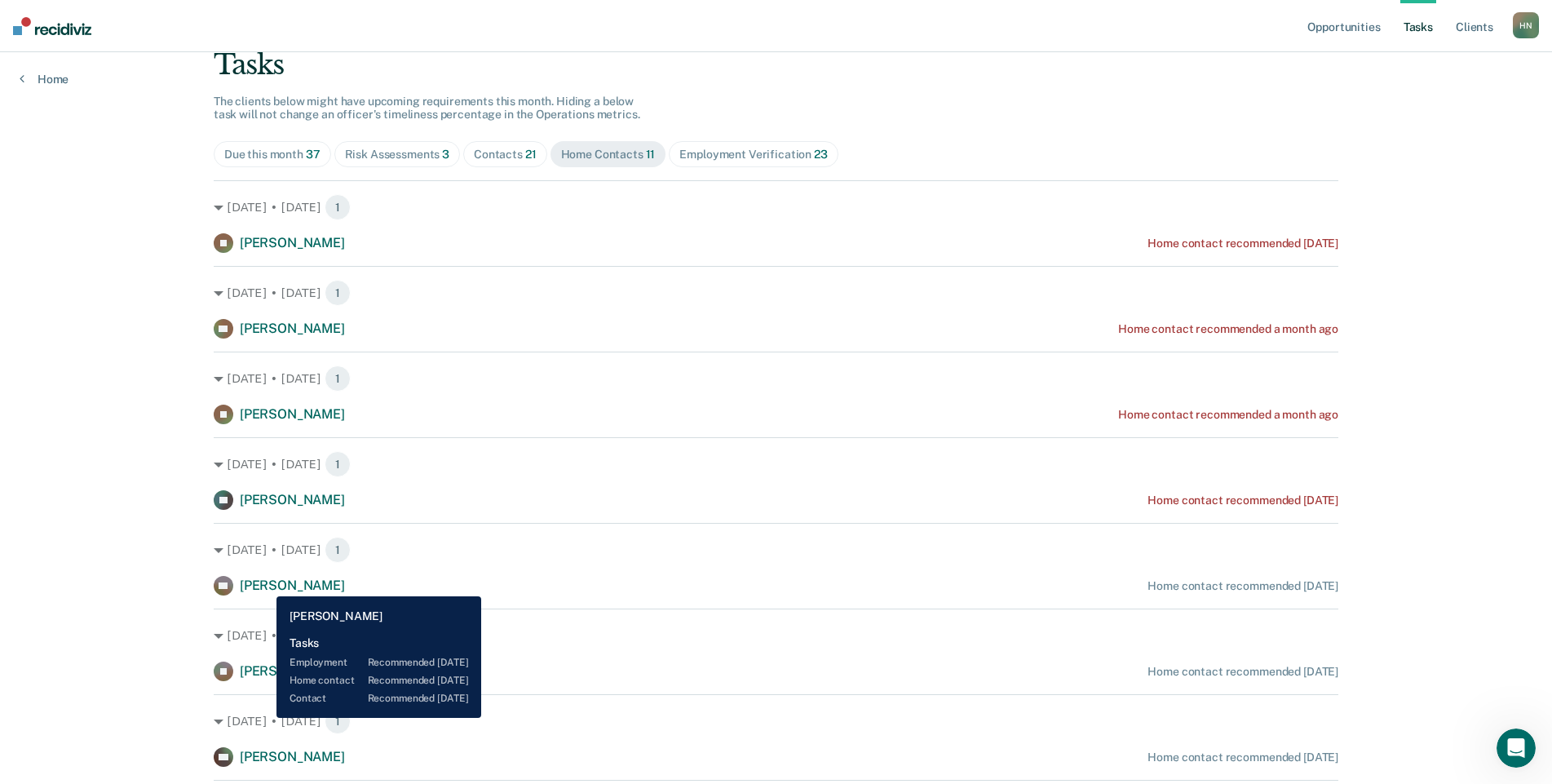
click at [264, 583] on span "[PERSON_NAME]" at bounding box center [293, 585] width 105 height 15
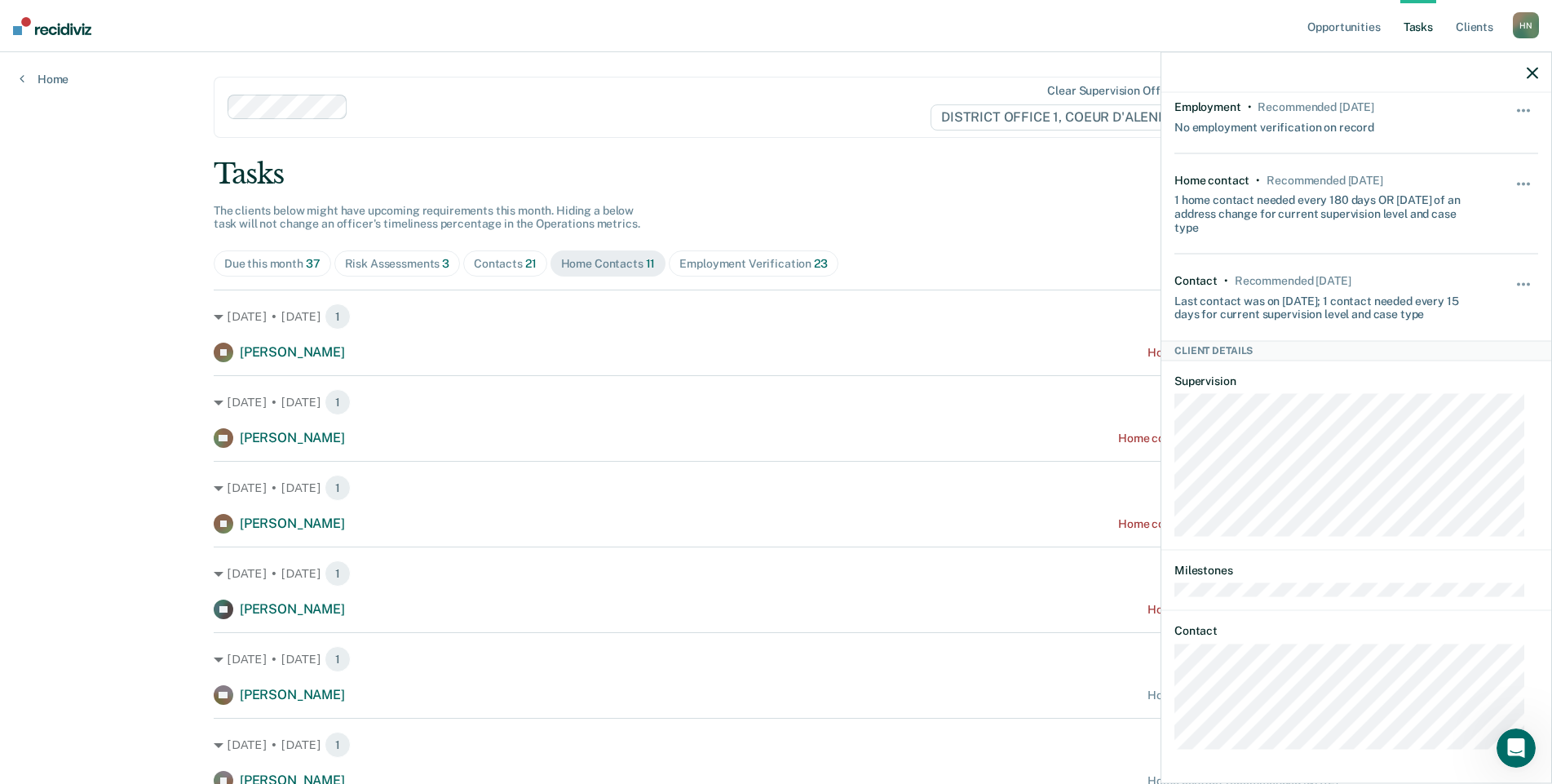
scroll to position [211, 0]
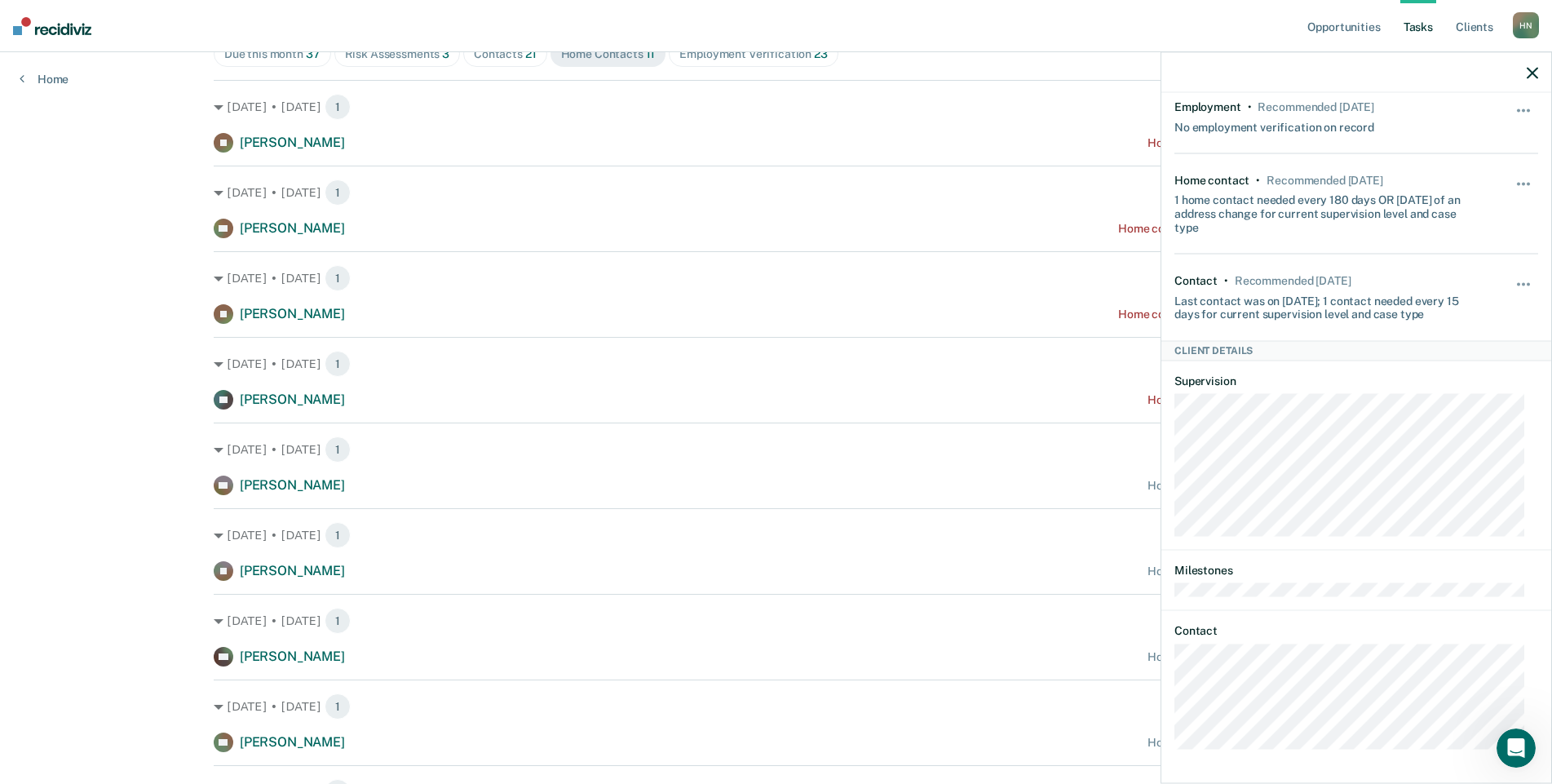
click at [1530, 75] on icon "button" at bounding box center [1532, 72] width 11 height 11
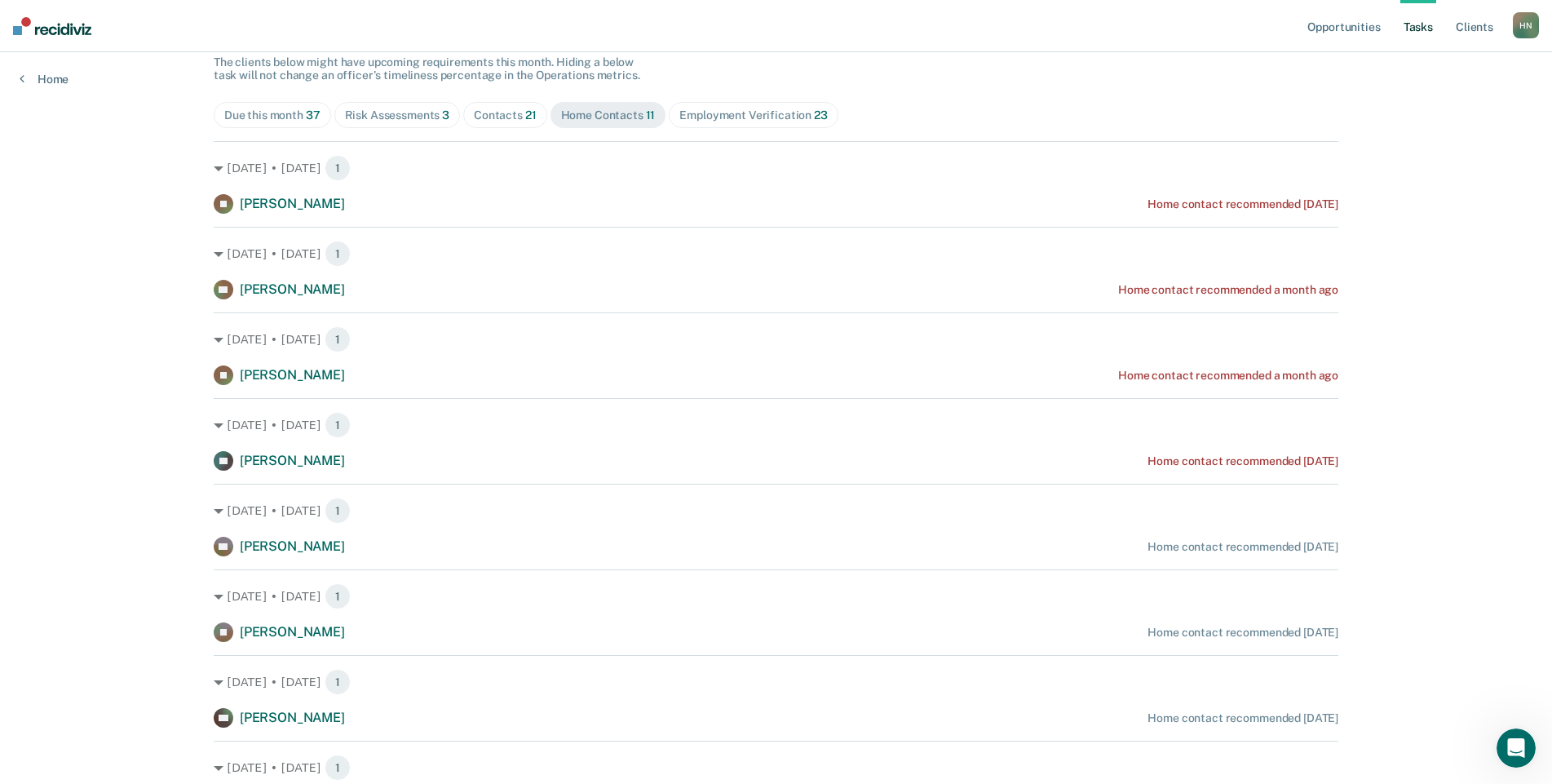
scroll to position [132, 0]
